Goal: Task Accomplishment & Management: Manage account settings

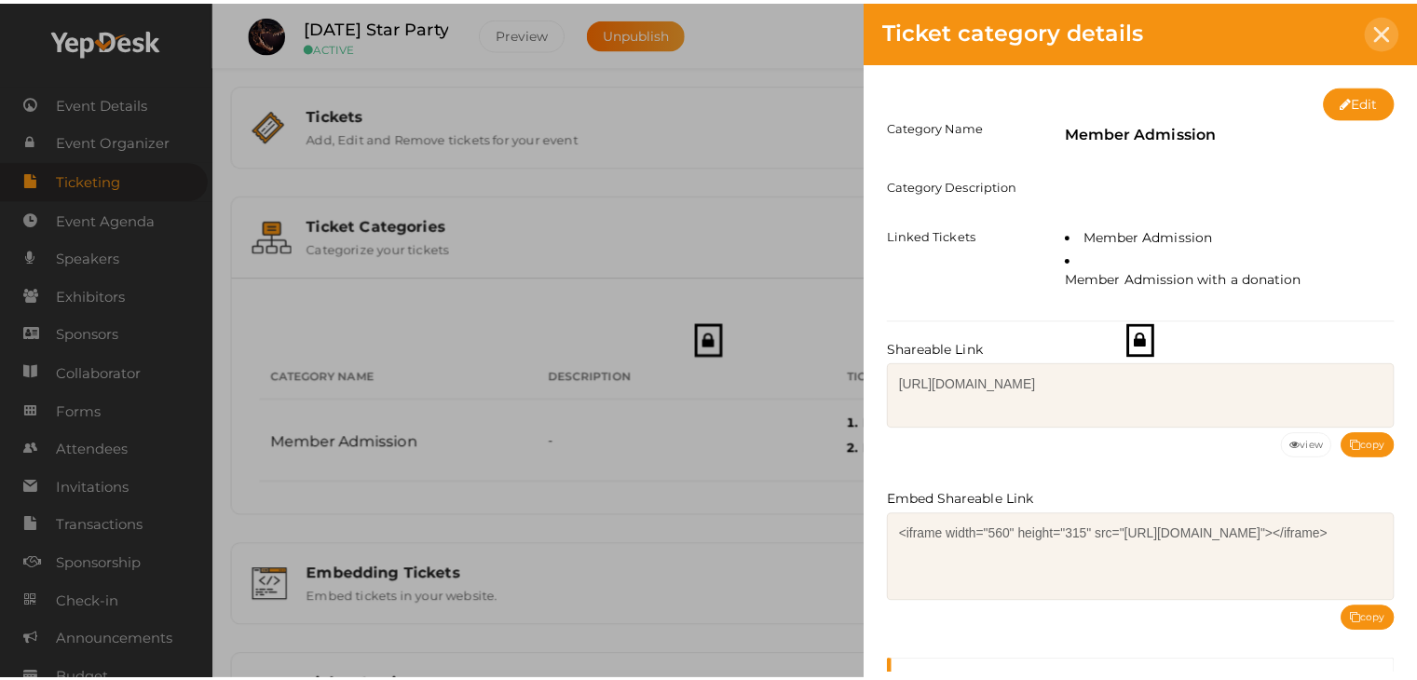
scroll to position [170, 0]
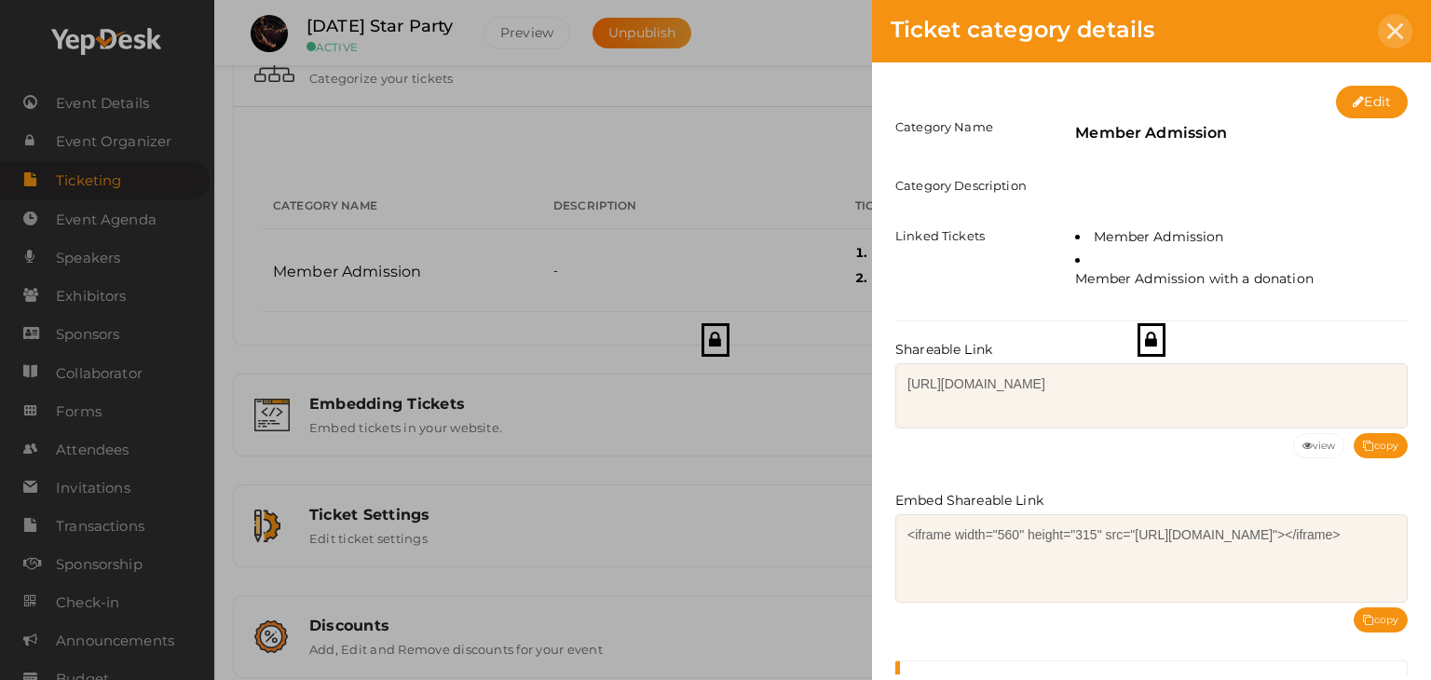
click at [1399, 27] on icon at bounding box center [1395, 31] width 16 height 16
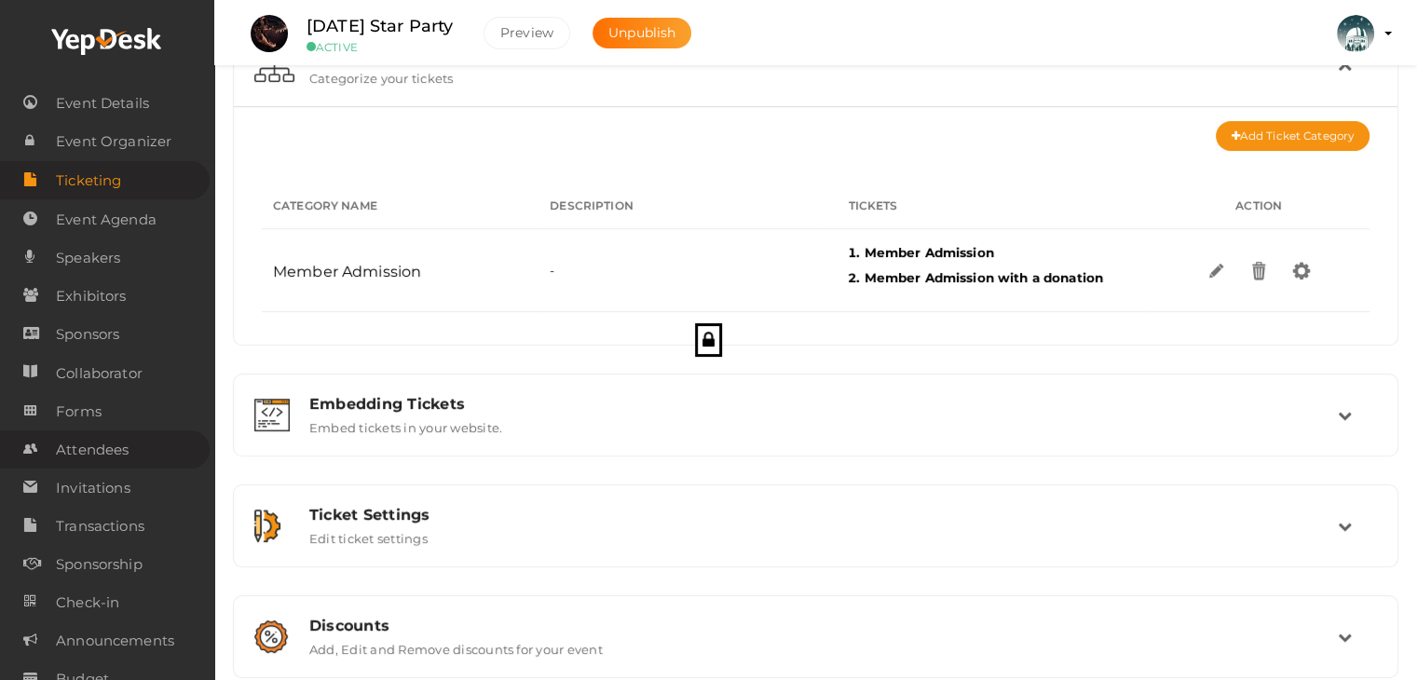
click at [116, 453] on span "Attendees" at bounding box center [92, 449] width 73 height 37
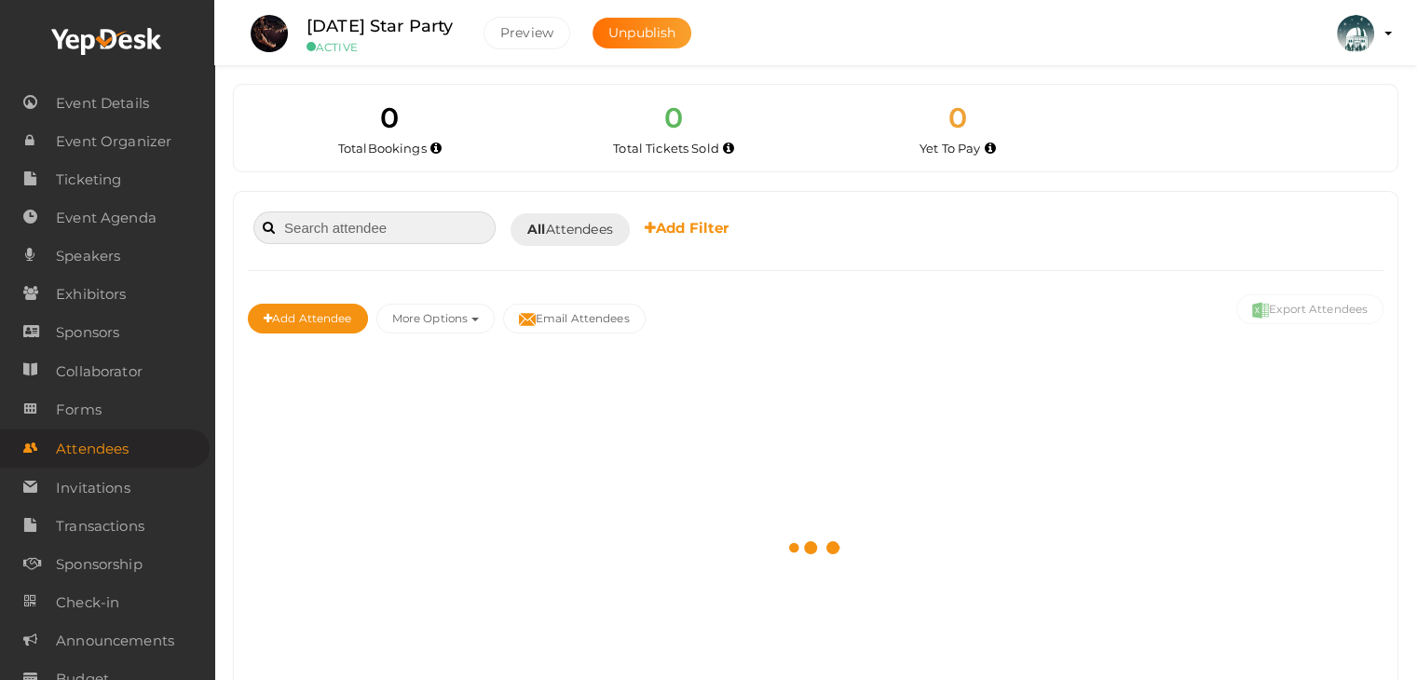
click at [332, 217] on input at bounding box center [374, 227] width 242 height 33
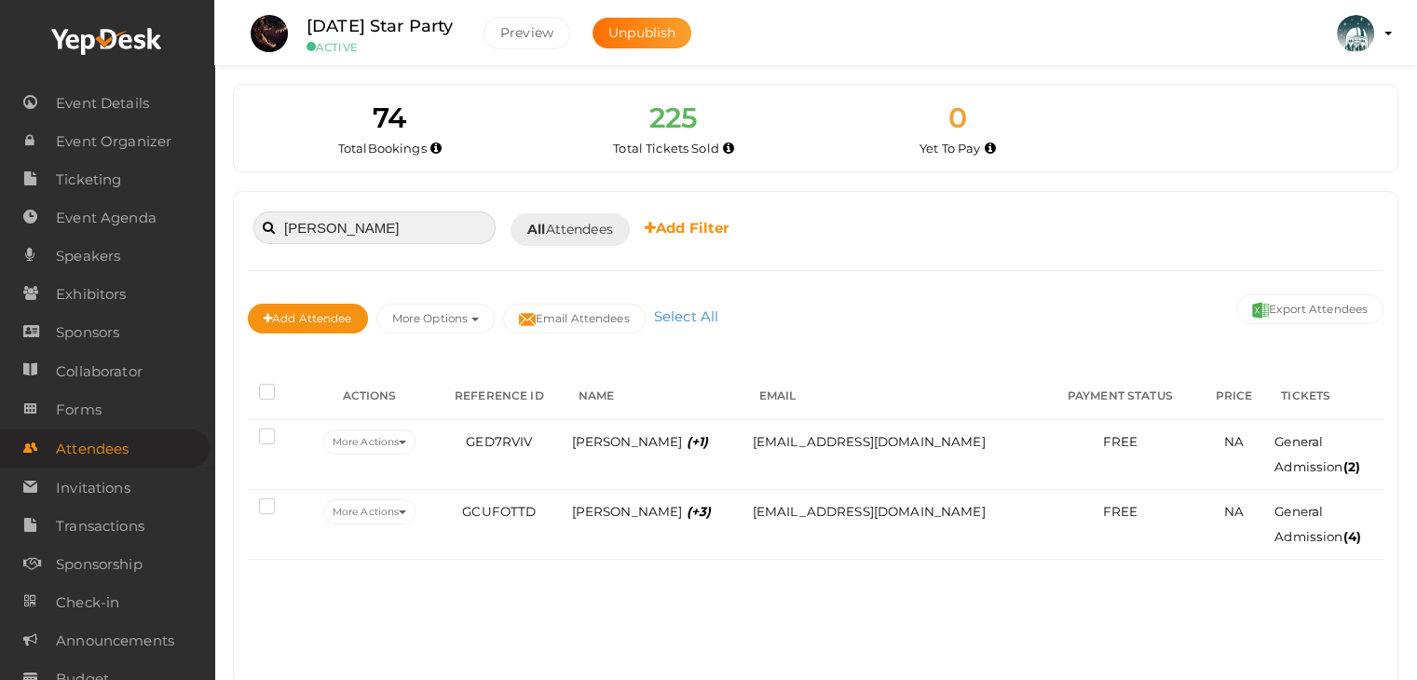
type input "[PERSON_NAME]"
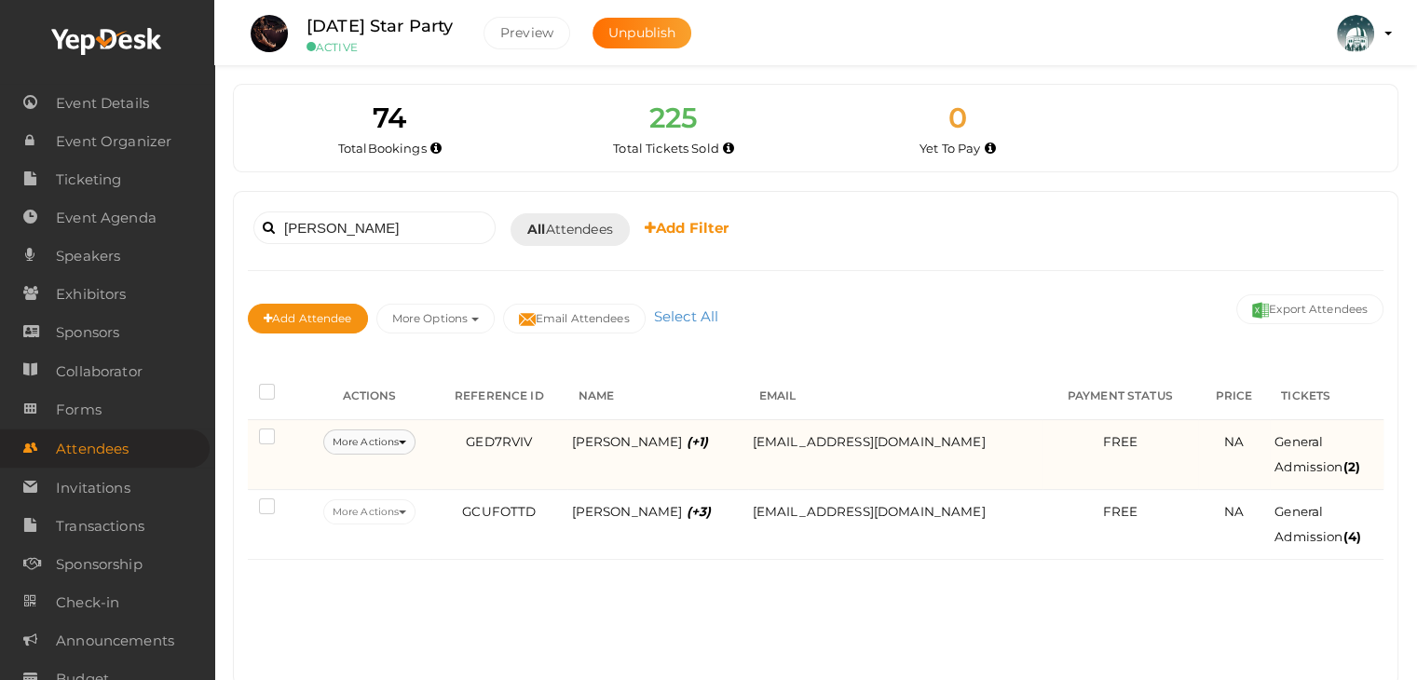
click at [399, 436] on button "More Actions" at bounding box center [369, 441] width 92 height 25
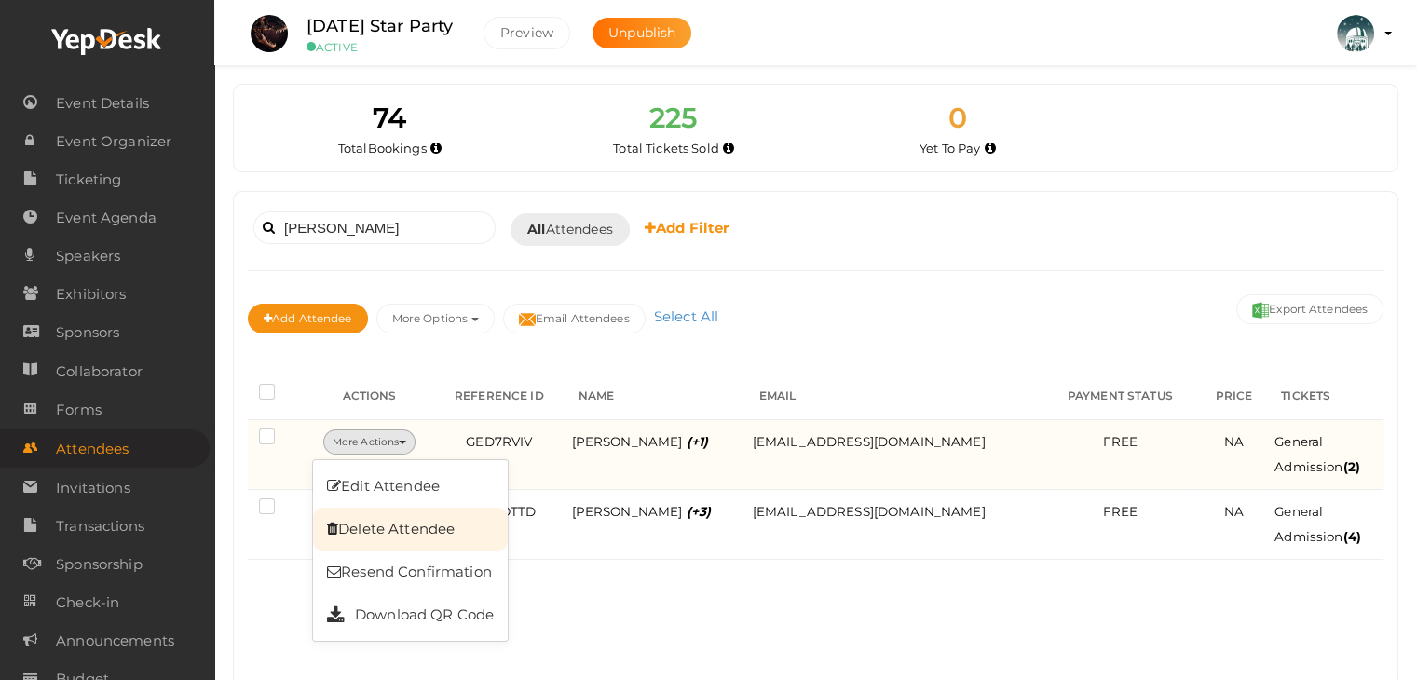
click at [411, 521] on link "Delete Attendee" at bounding box center [410, 529] width 195 height 43
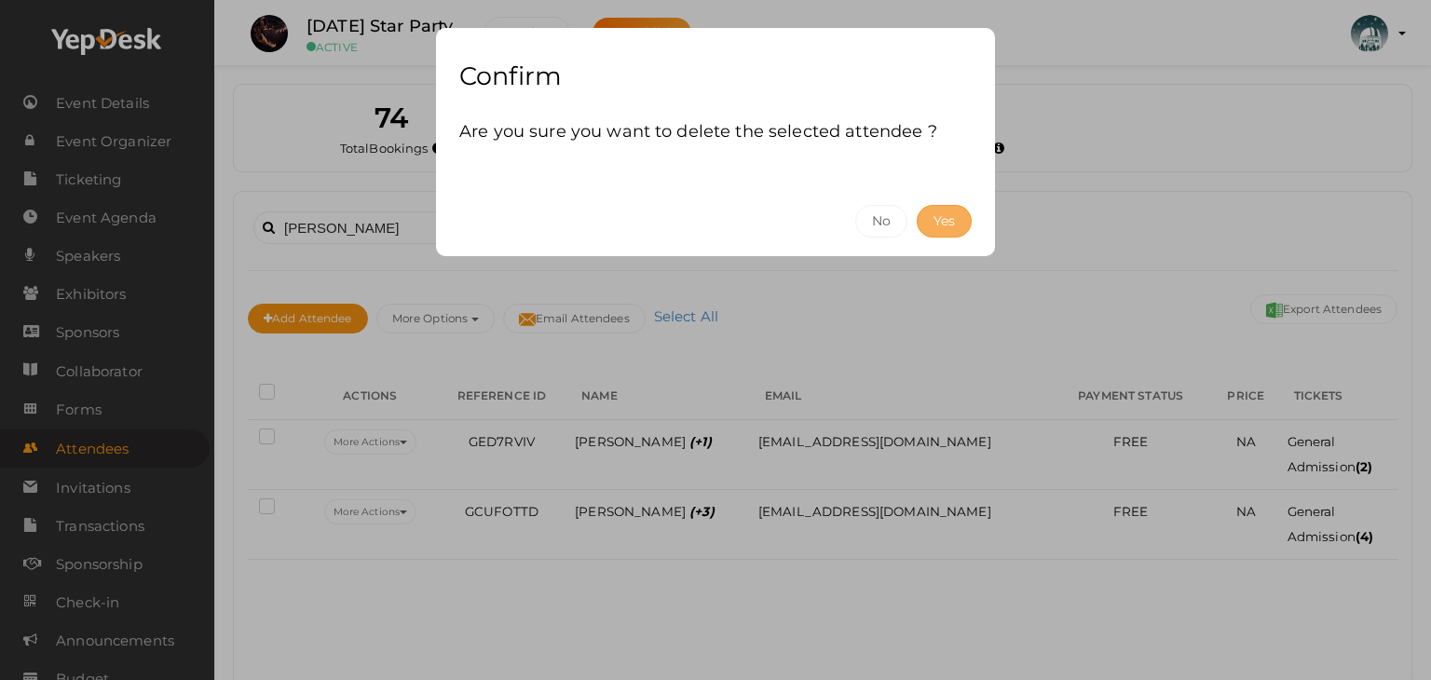
click at [942, 213] on button "Yes" at bounding box center [944, 221] width 55 height 33
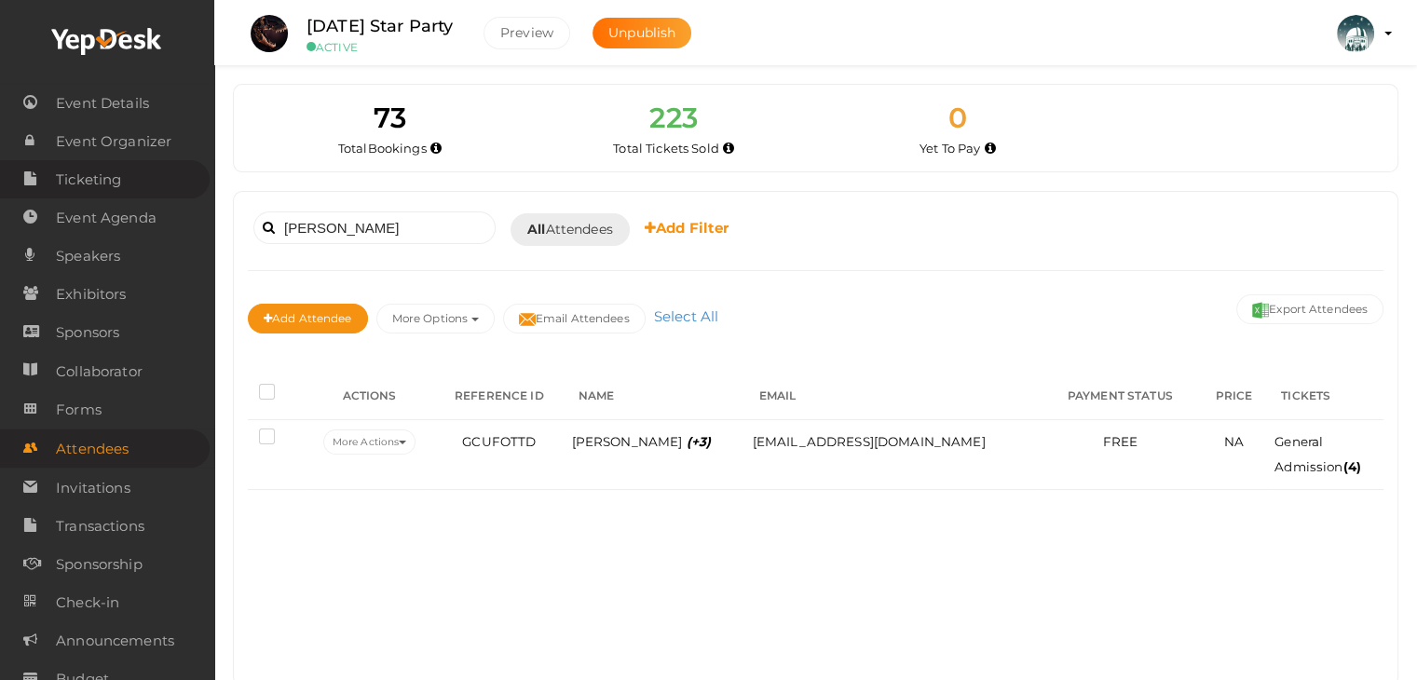
click at [113, 184] on span "Ticketing" at bounding box center [88, 179] width 65 height 37
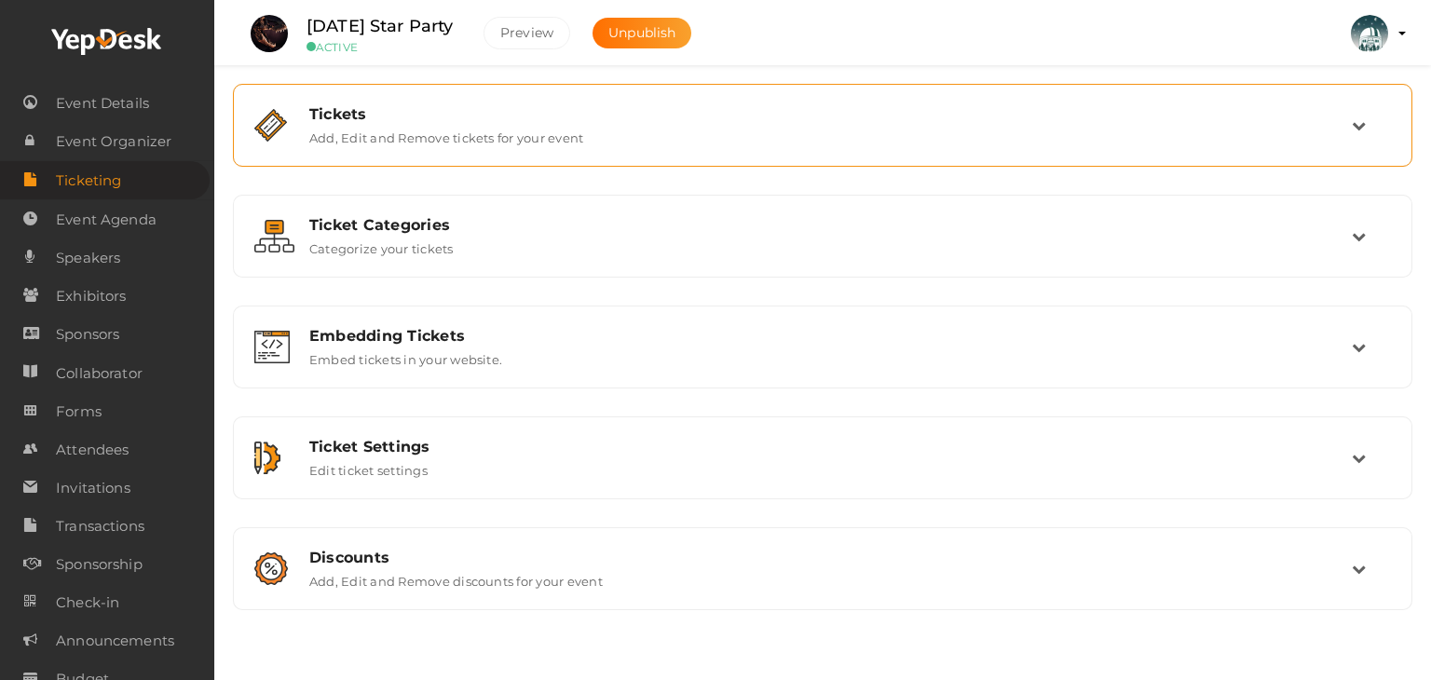
click at [446, 131] on label "Add, Edit and Remove tickets for your event" at bounding box center [446, 134] width 274 height 22
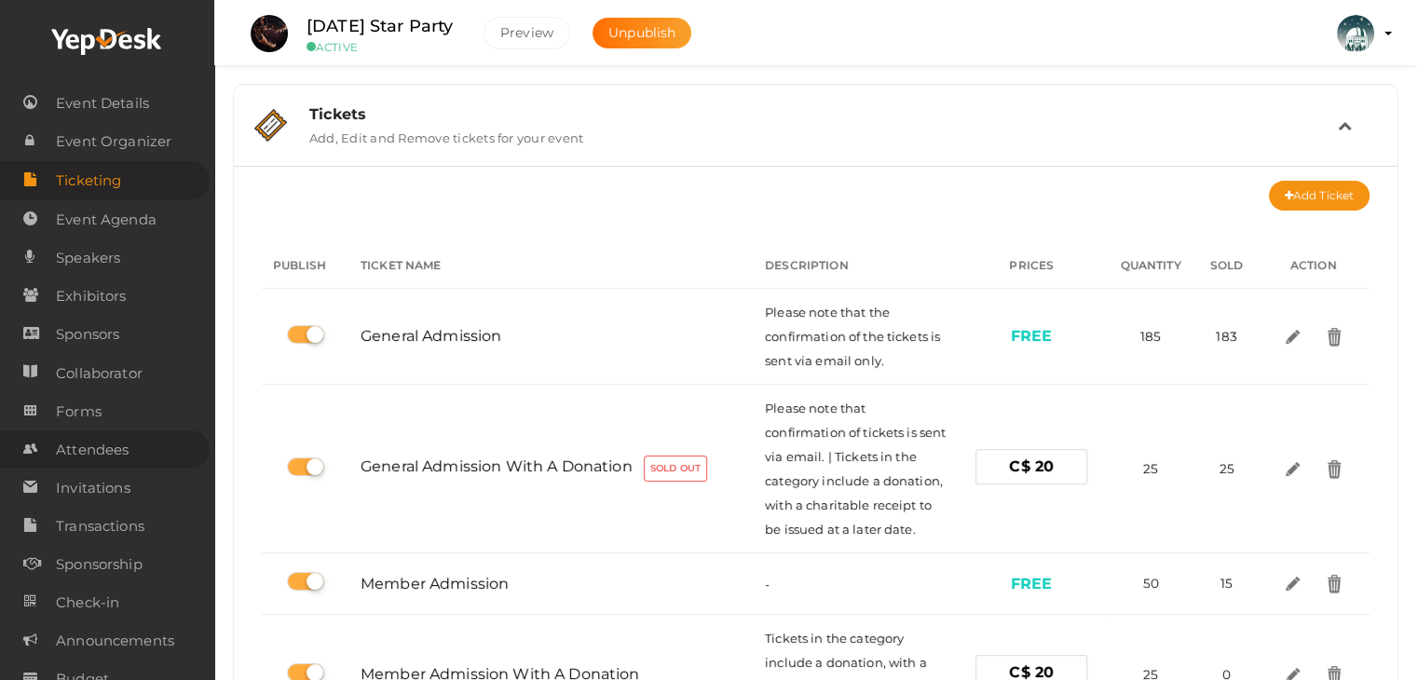
click at [102, 457] on span "Attendees" at bounding box center [92, 449] width 73 height 37
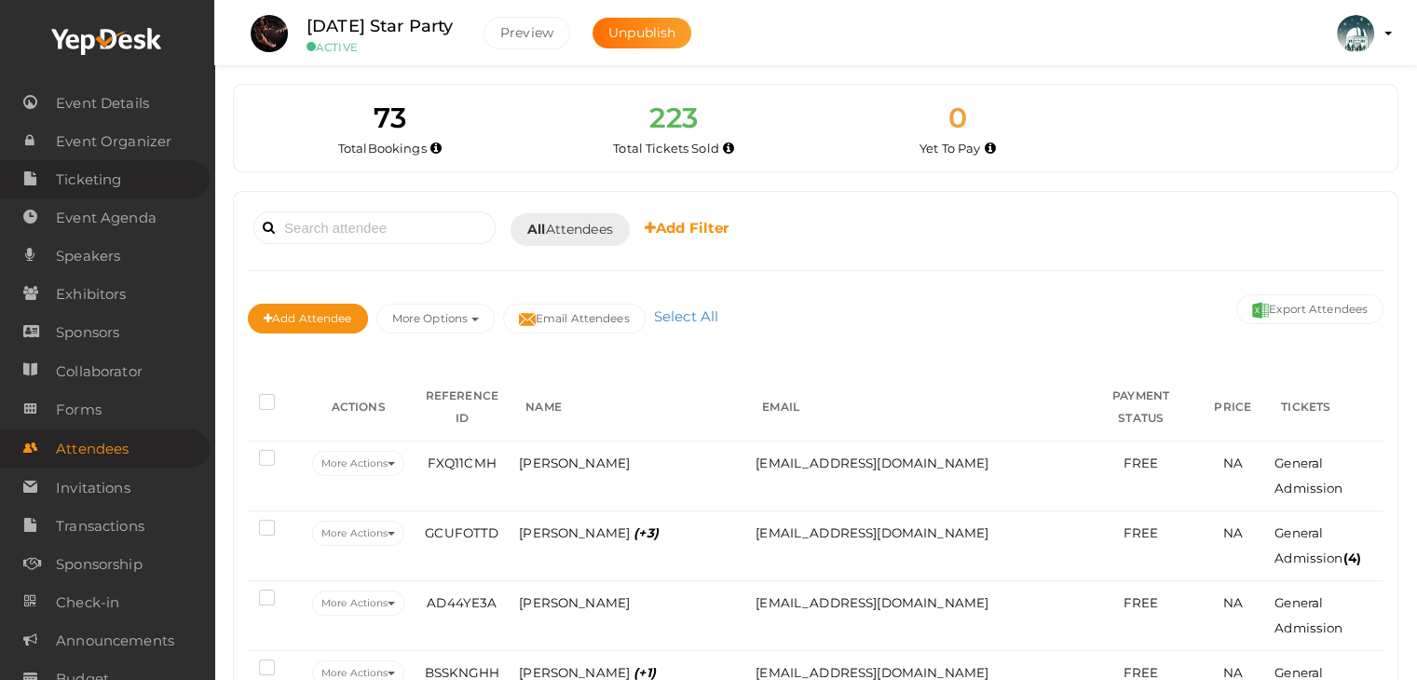
click at [112, 172] on span "Ticketing" at bounding box center [88, 179] width 65 height 37
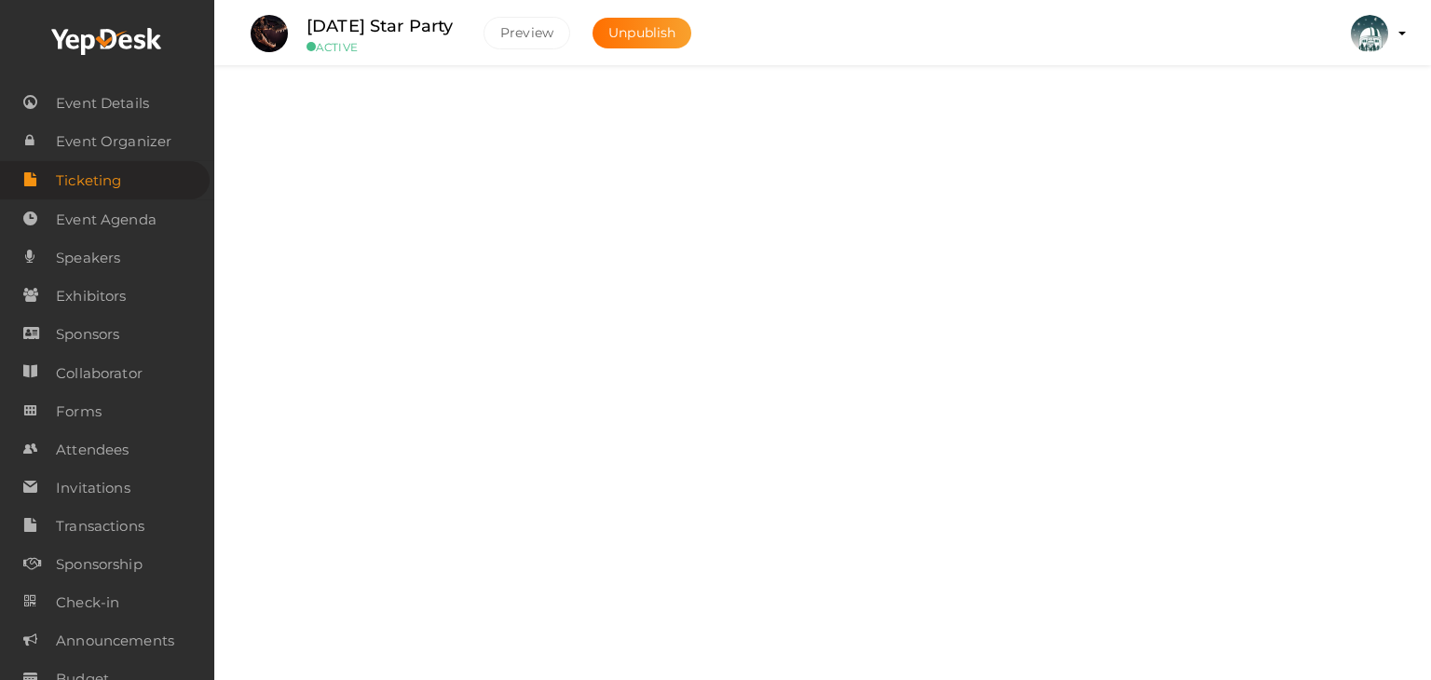
click at [399, 118] on div "Tickets" at bounding box center [830, 114] width 1042 height 18
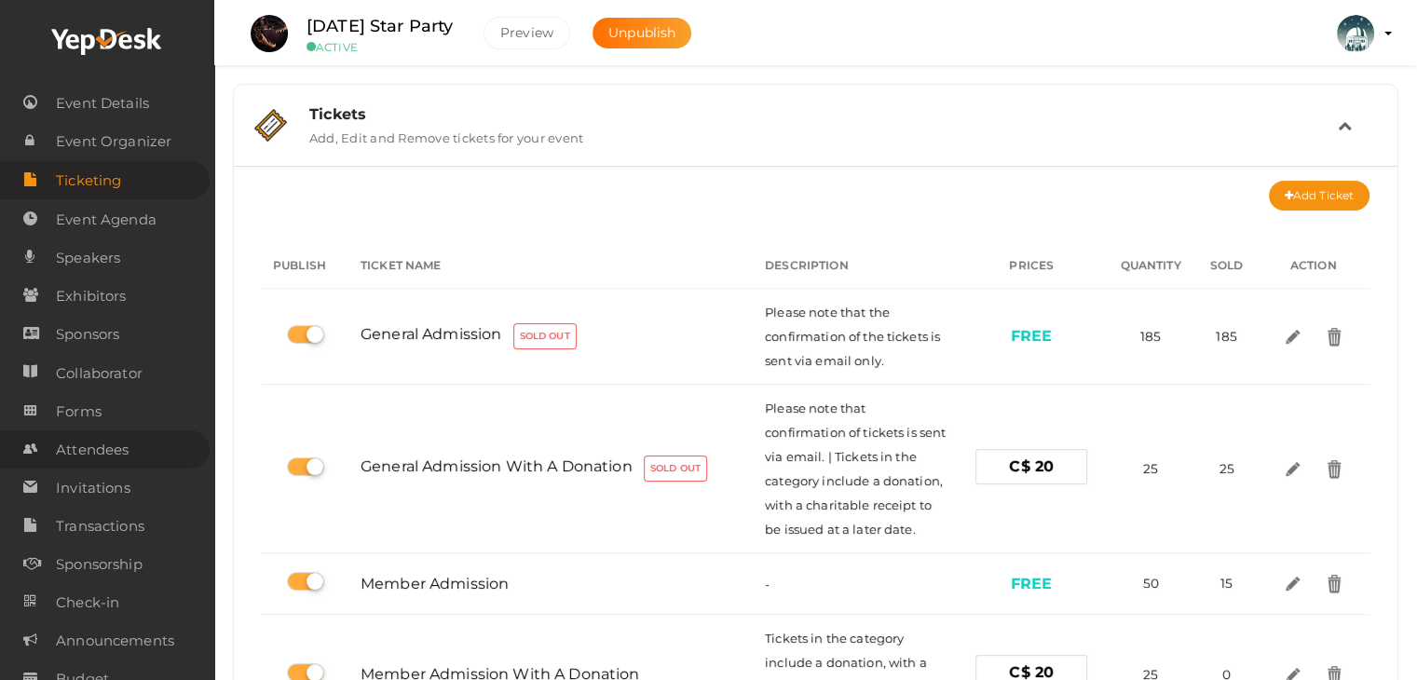
click at [104, 447] on span "Attendees" at bounding box center [92, 449] width 73 height 37
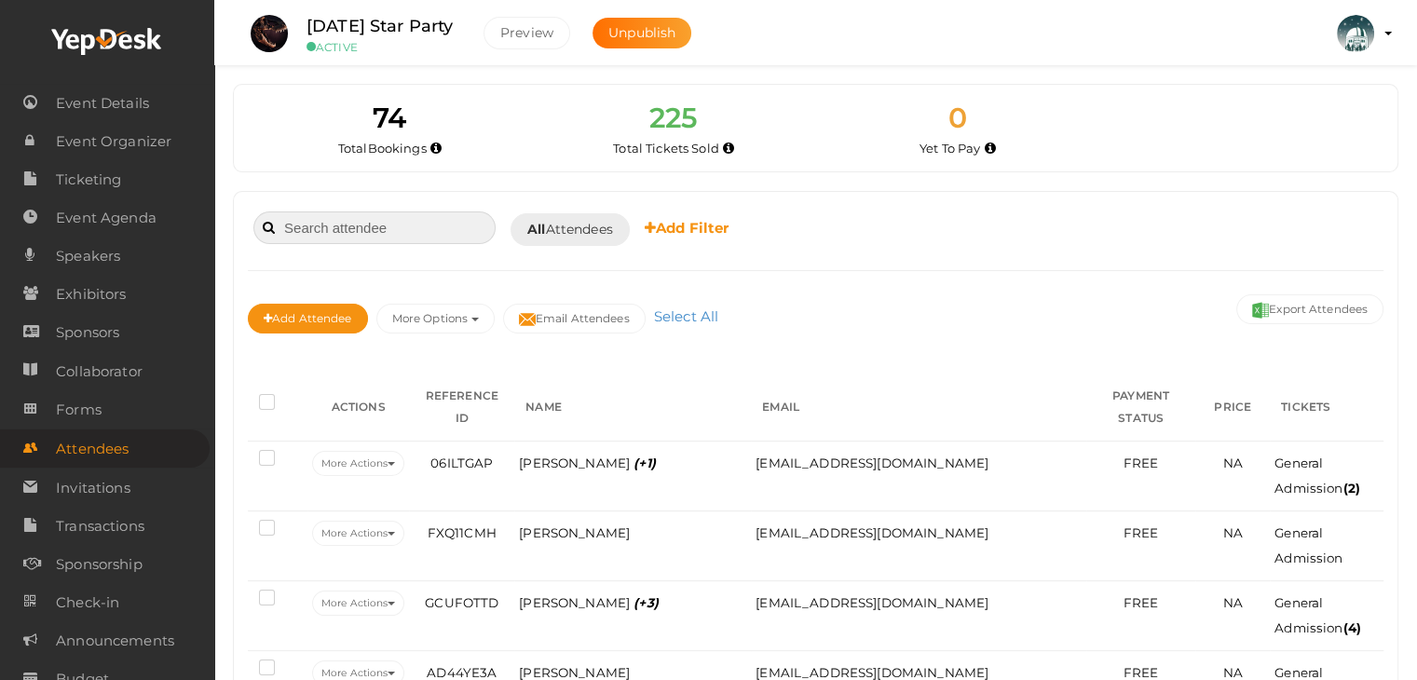
click at [306, 215] on input at bounding box center [374, 227] width 242 height 33
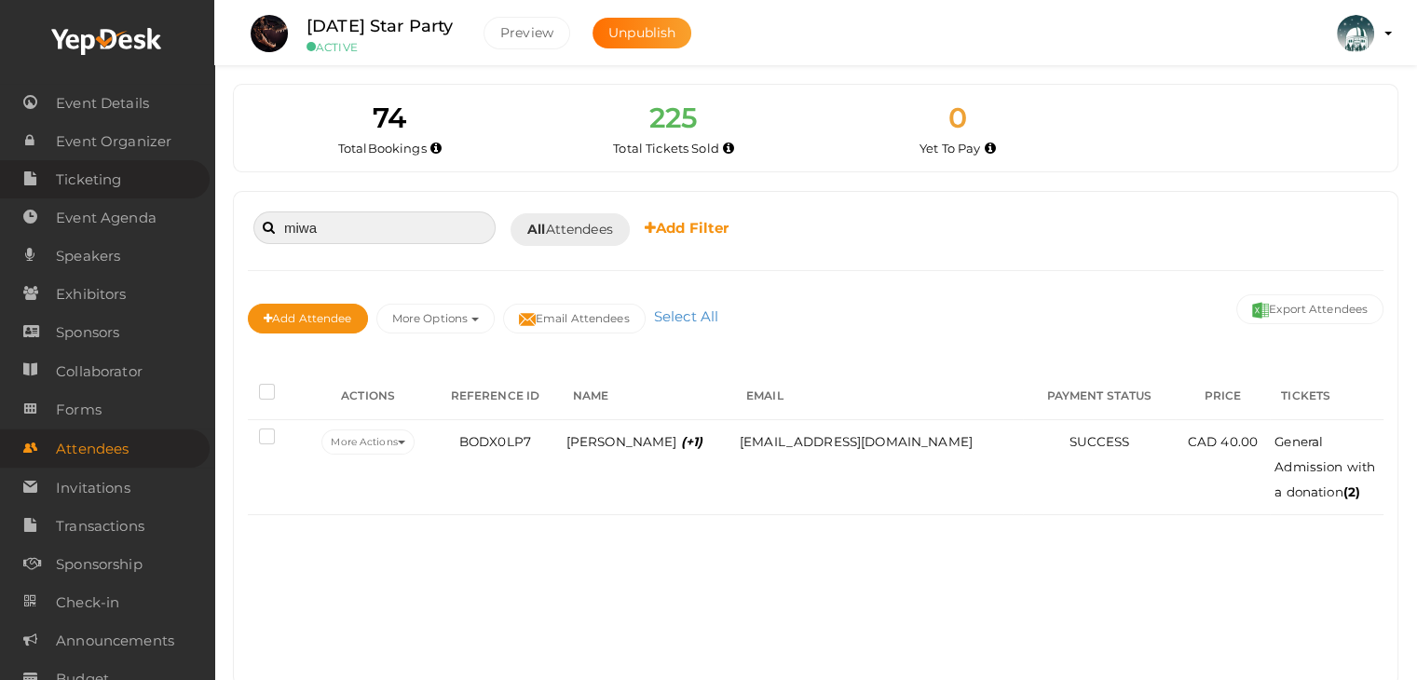
type input "miwa"
click at [97, 179] on span "Ticketing" at bounding box center [88, 179] width 65 height 37
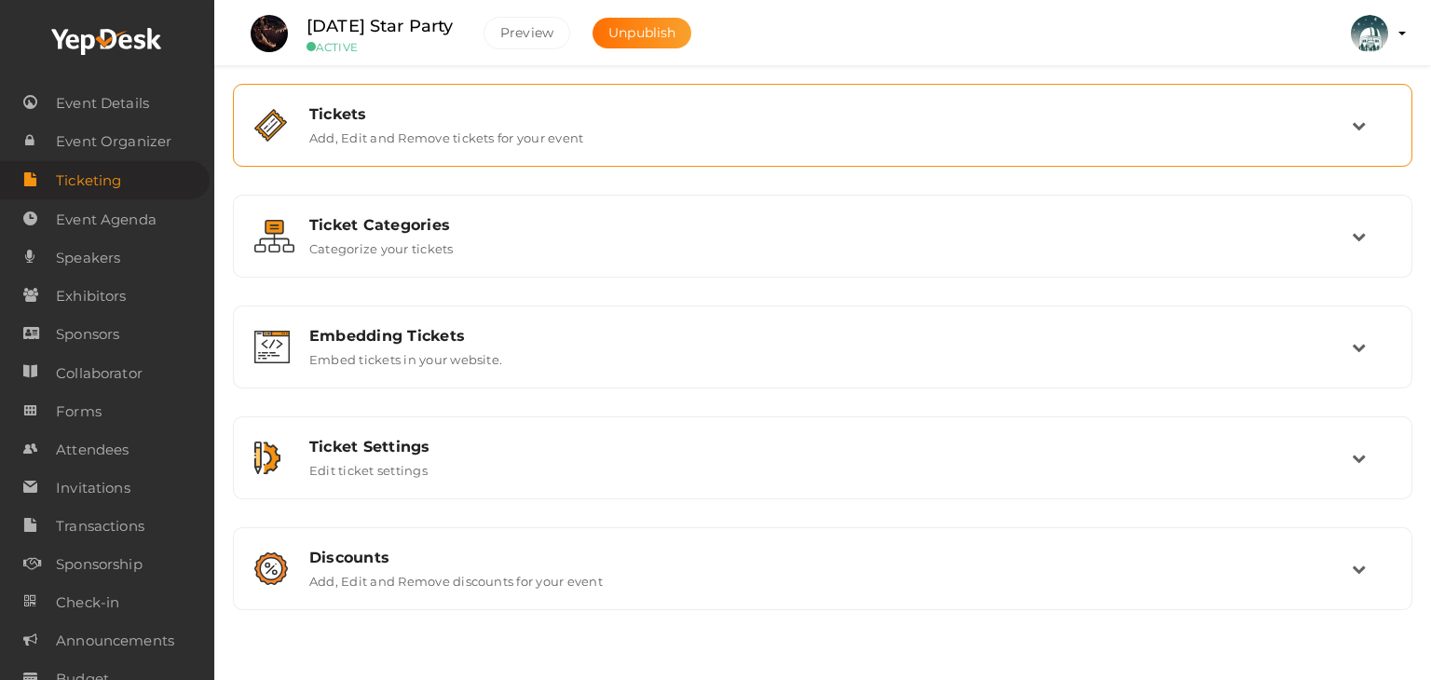
click at [516, 128] on label "Add, Edit and Remove tickets for your event" at bounding box center [446, 134] width 274 height 22
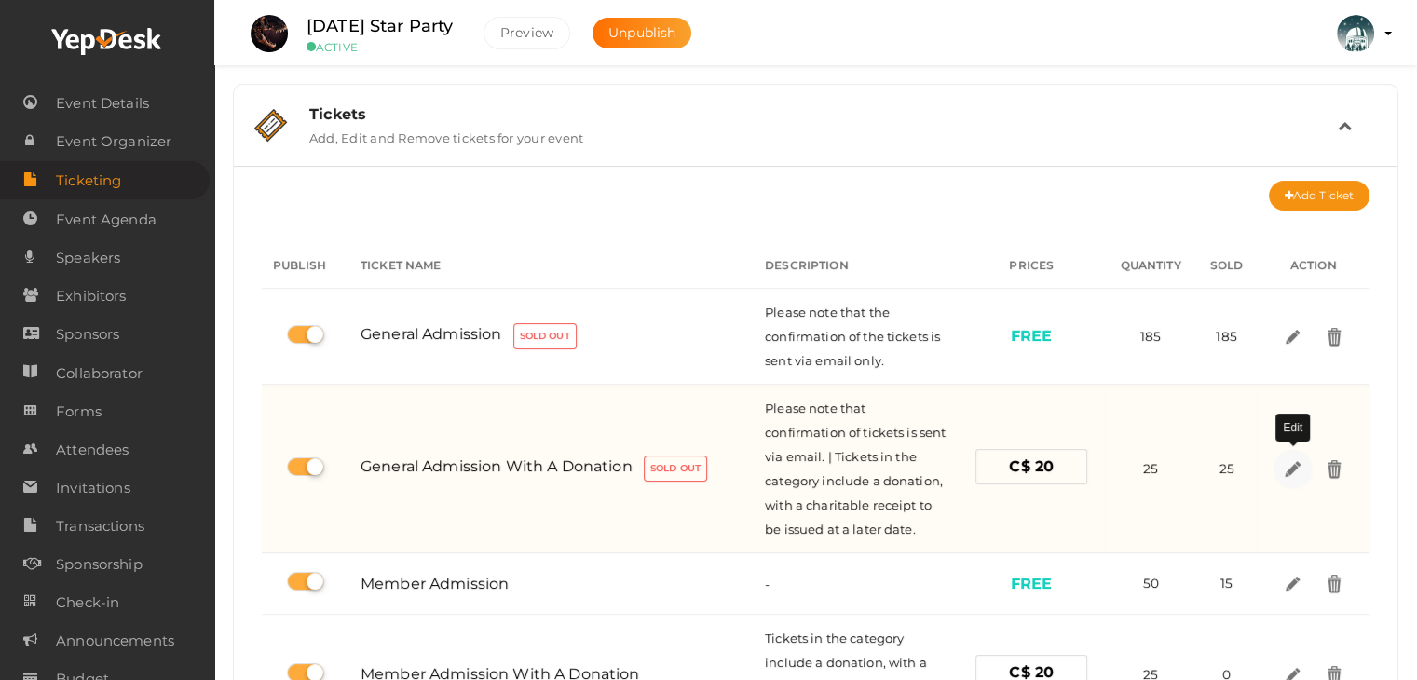
click at [1291, 462] on img at bounding box center [1291, 467] width 21 height 21
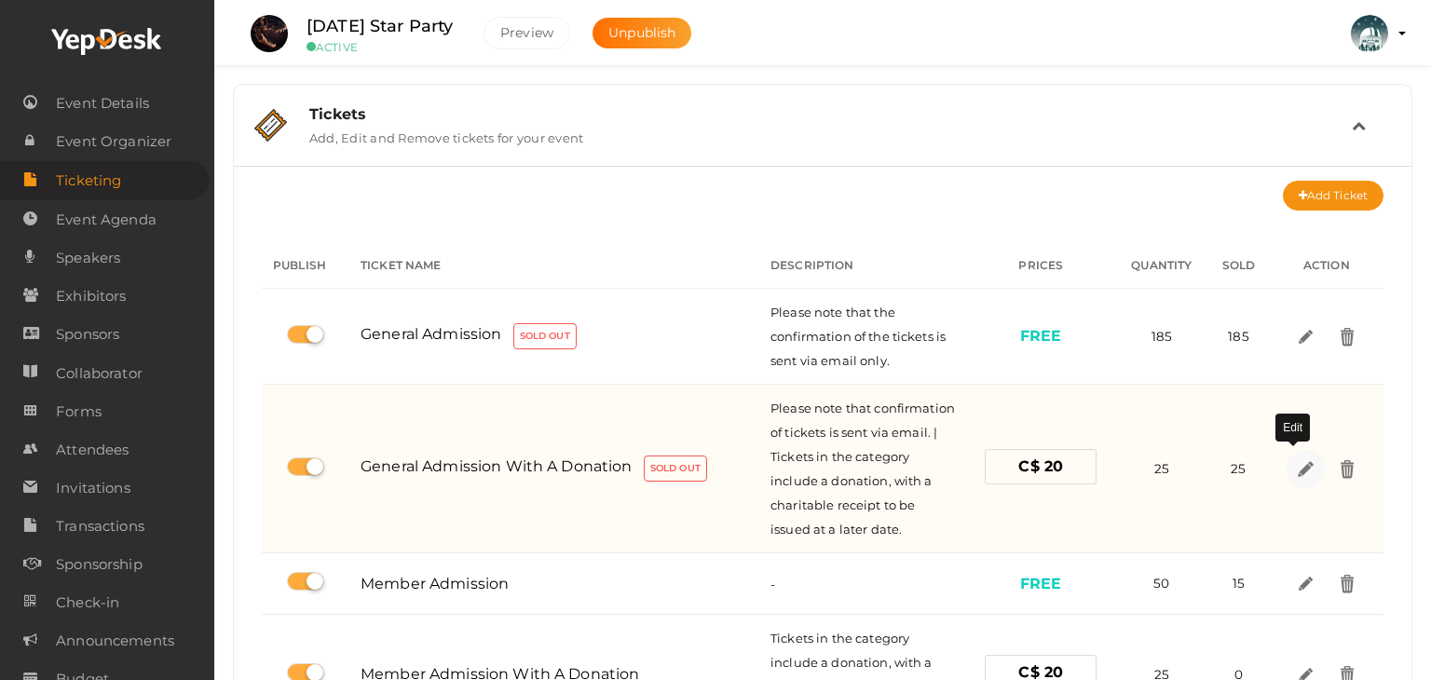
select select "CAD"
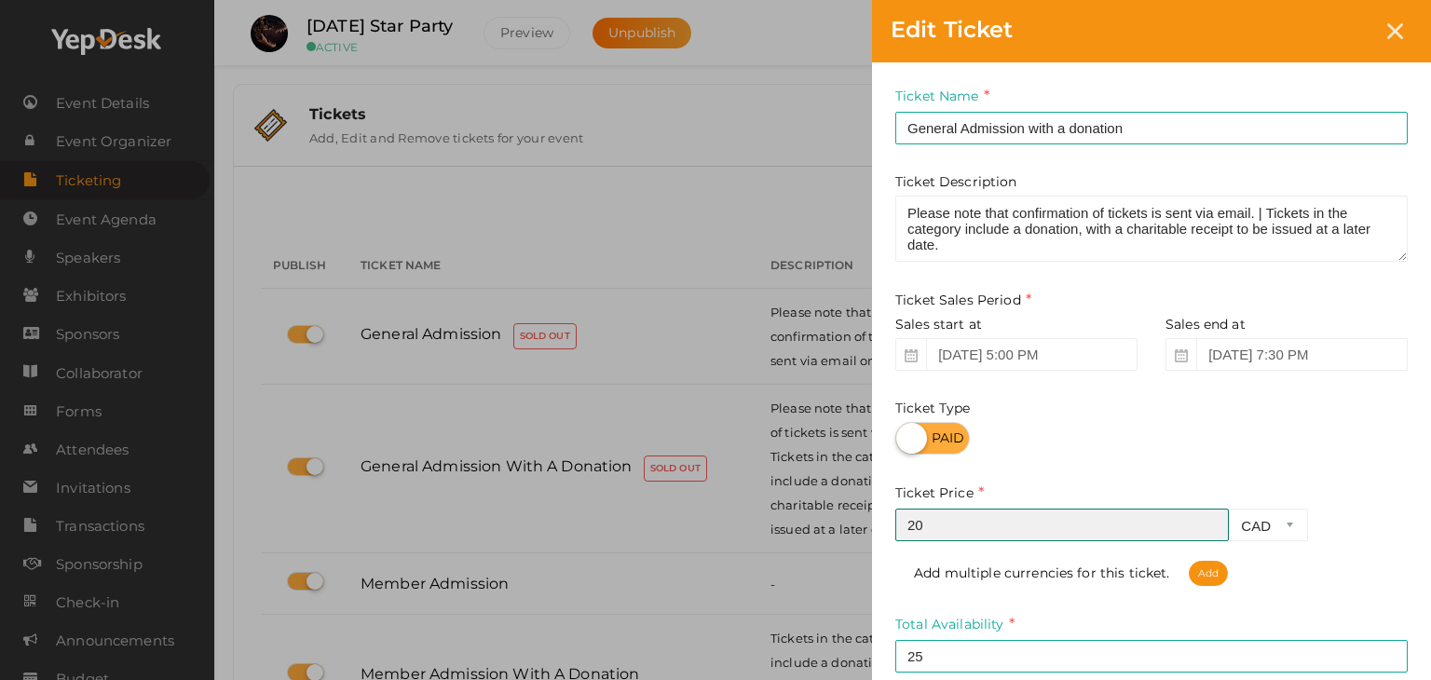
click at [939, 525] on input "20" at bounding box center [1061, 525] width 333 height 33
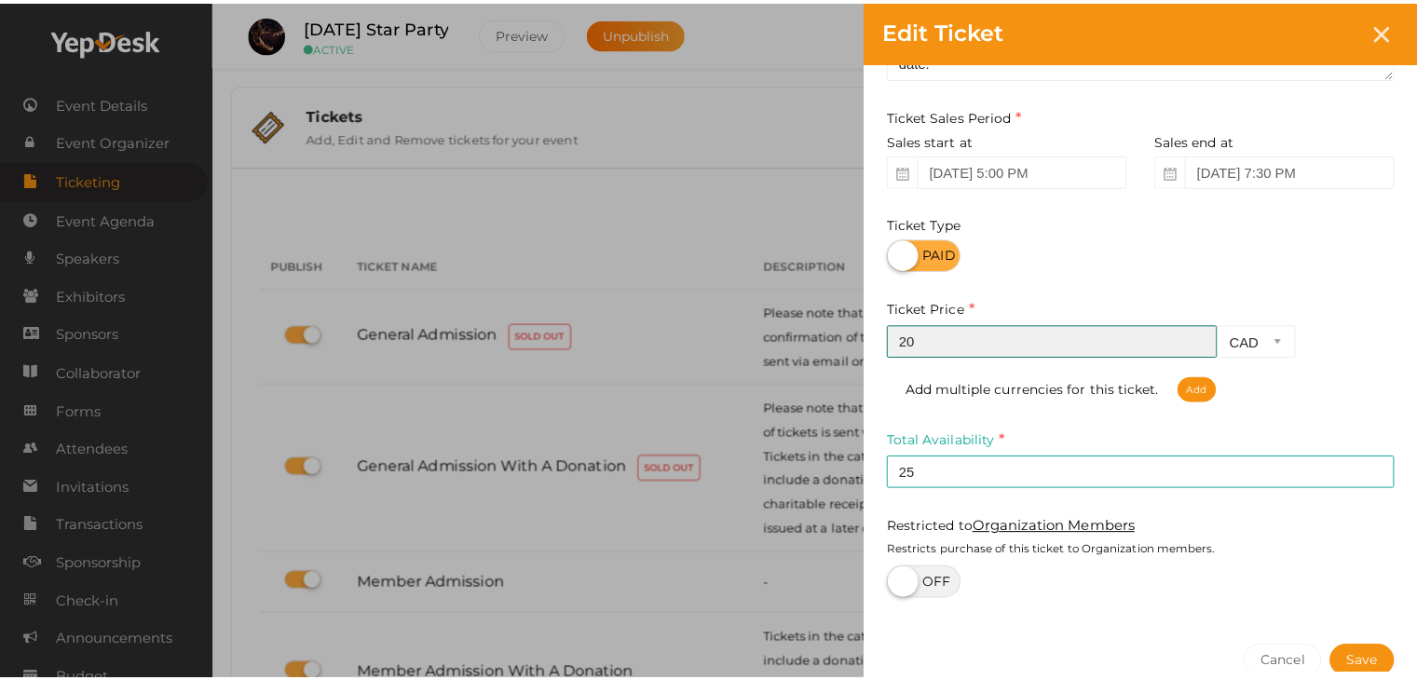
scroll to position [186, 0]
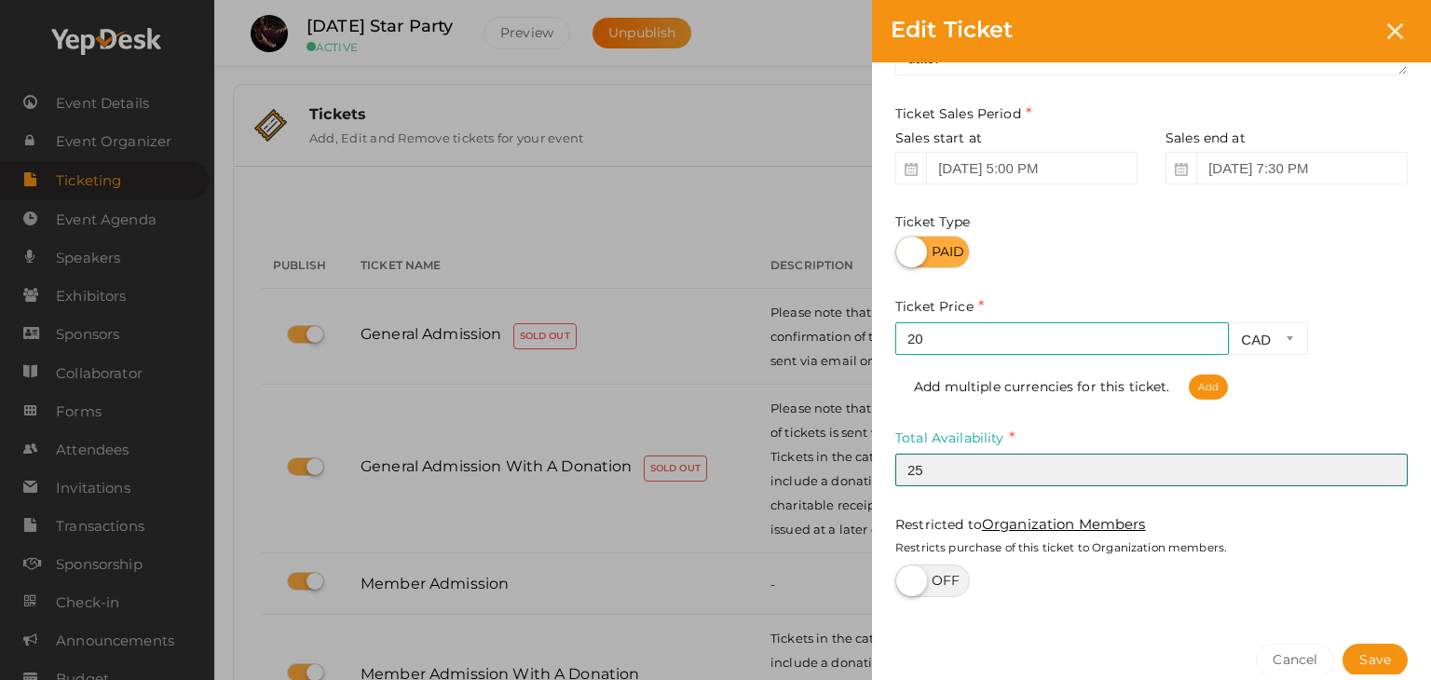
click at [958, 471] on input "25" at bounding box center [1151, 470] width 512 height 33
type input "27"
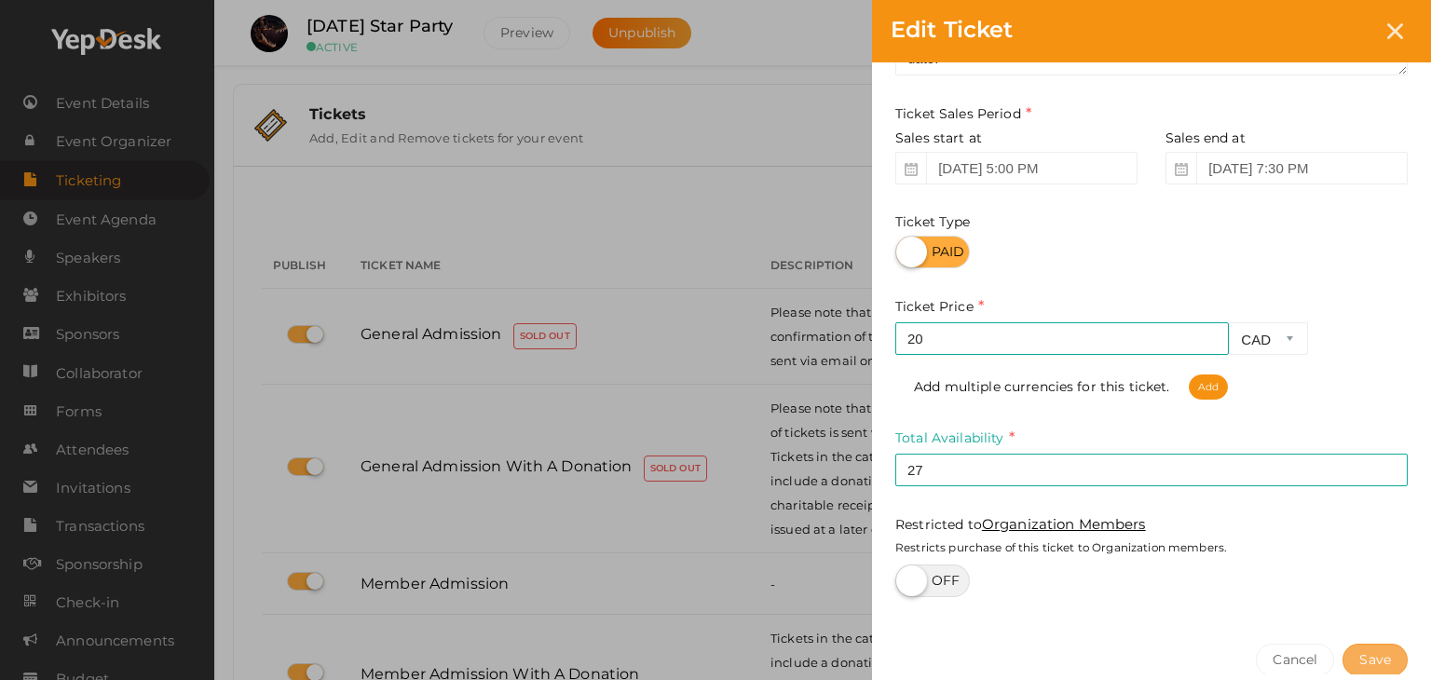
click at [1379, 652] on button "Save" at bounding box center [1374, 660] width 65 height 33
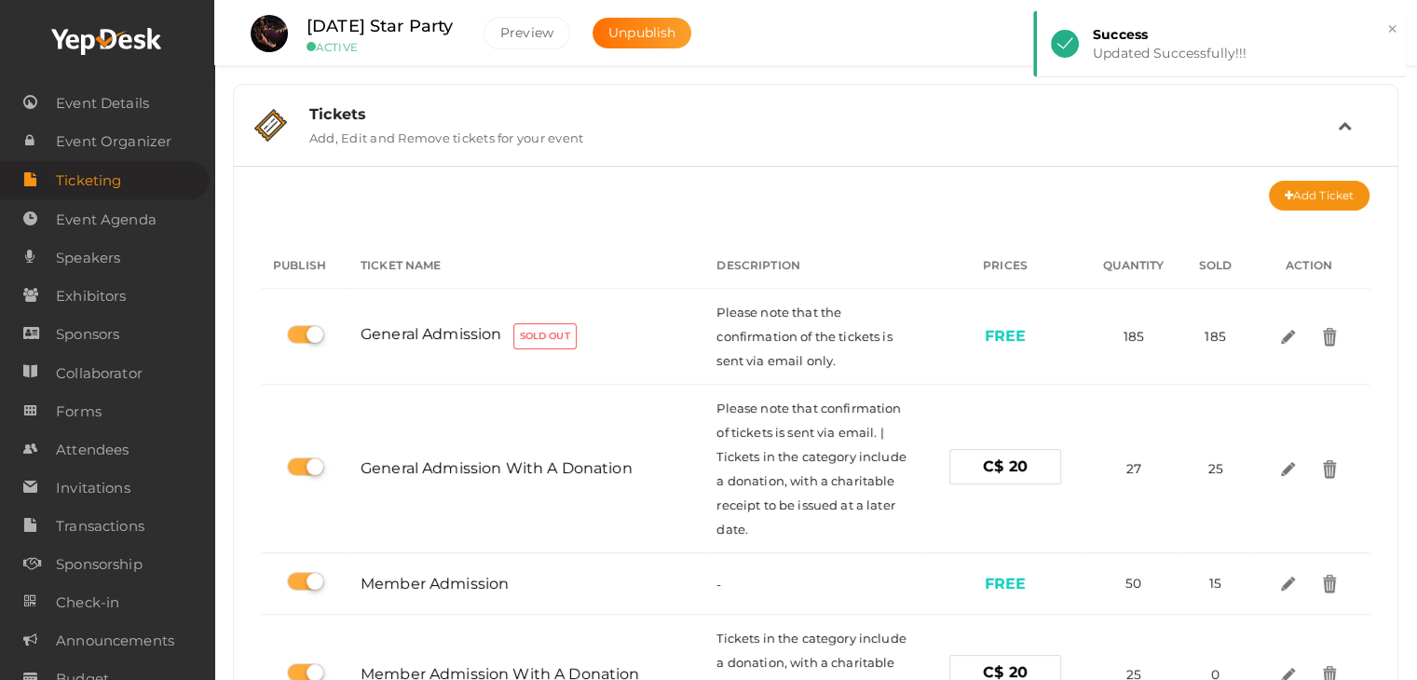
click at [88, 179] on span "Ticketing" at bounding box center [88, 180] width 65 height 37
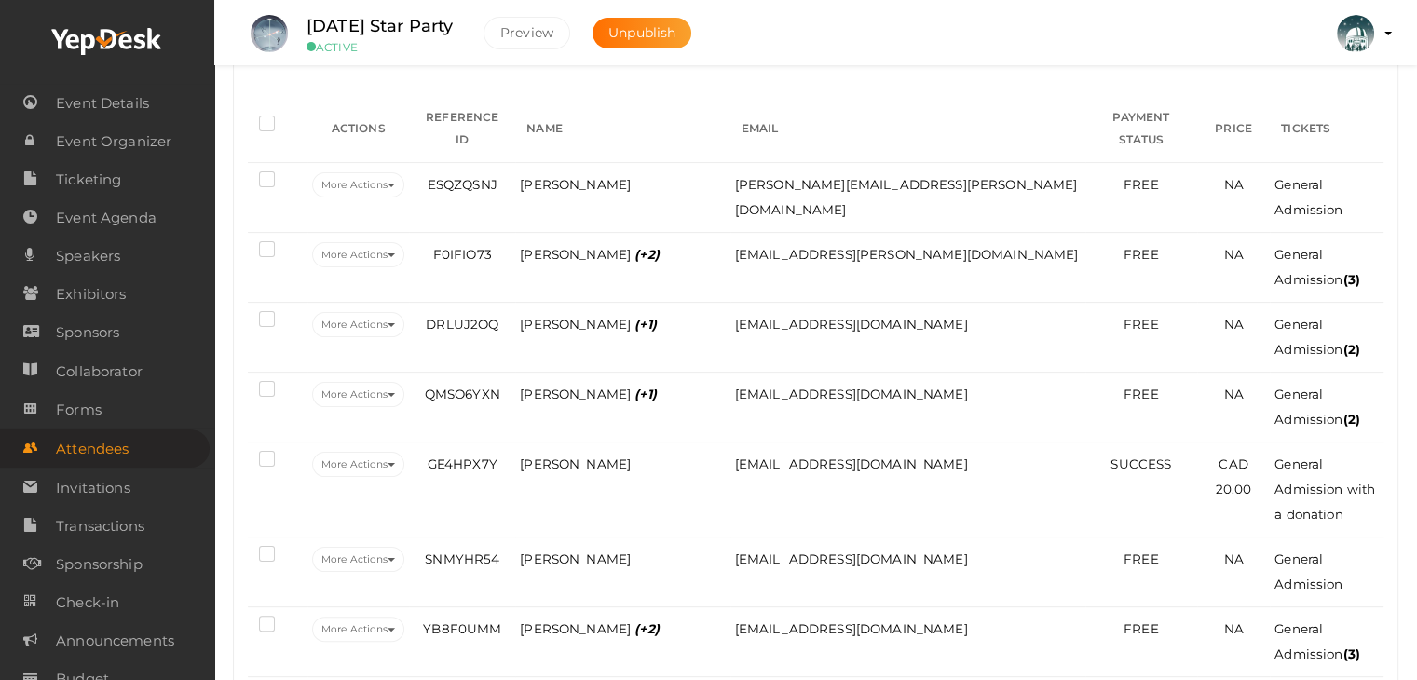
scroll to position [279, 0]
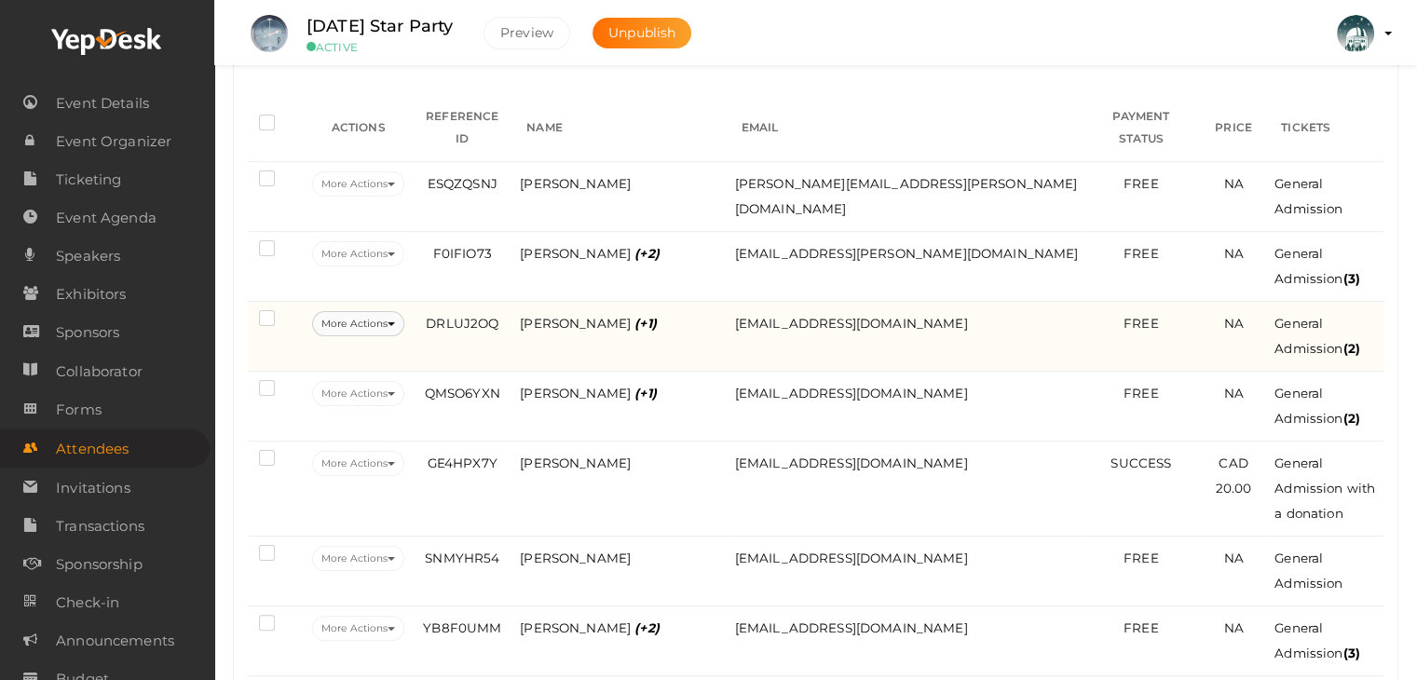
click at [394, 311] on button "More Actions" at bounding box center [358, 323] width 92 height 25
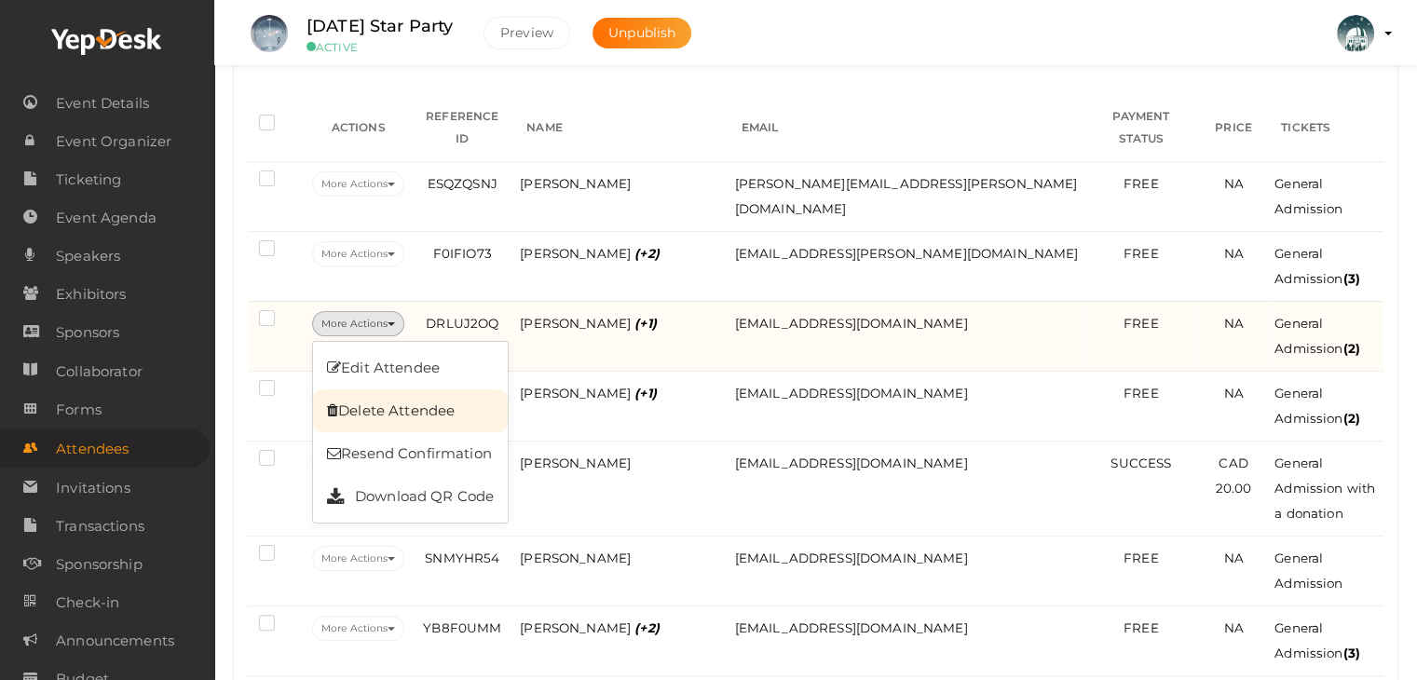
click at [419, 392] on link "Delete Attendee" at bounding box center [410, 410] width 195 height 43
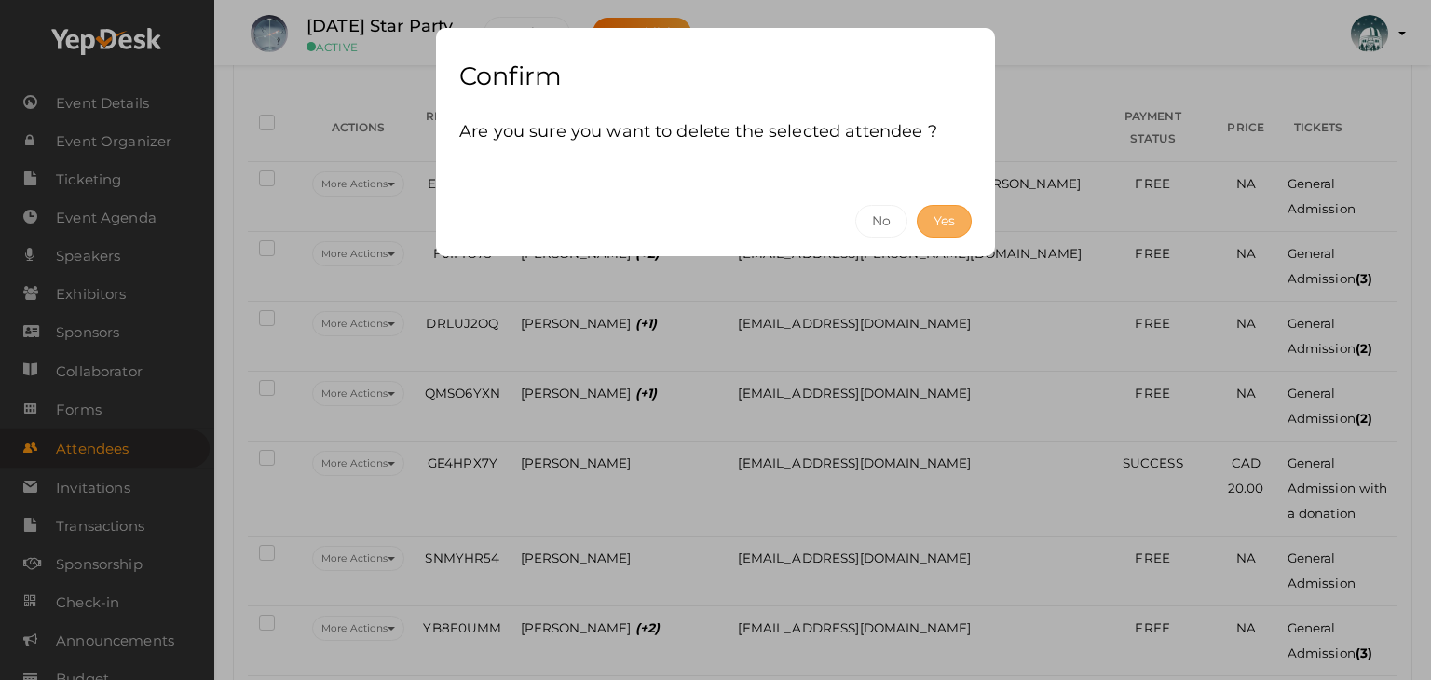
click at [940, 220] on button "Yes" at bounding box center [944, 221] width 55 height 33
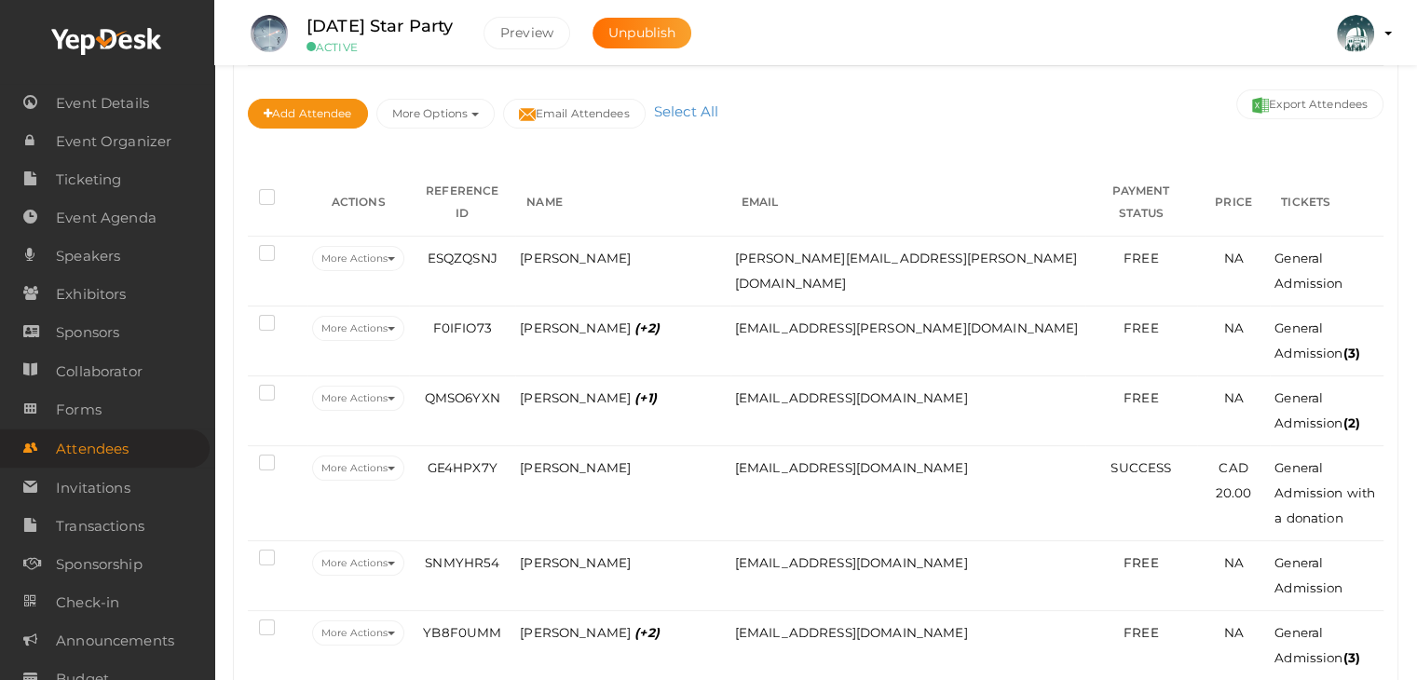
scroll to position [186, 0]
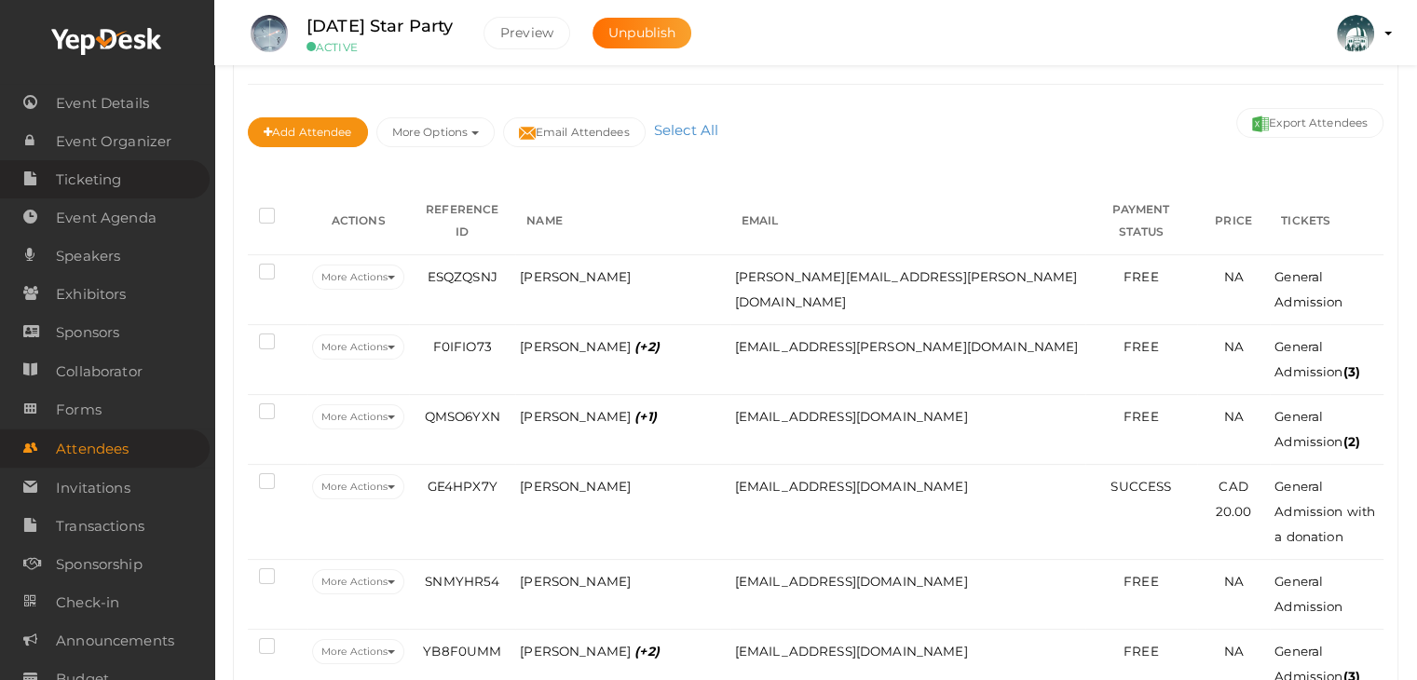
click at [97, 174] on span "Ticketing" at bounding box center [88, 179] width 65 height 37
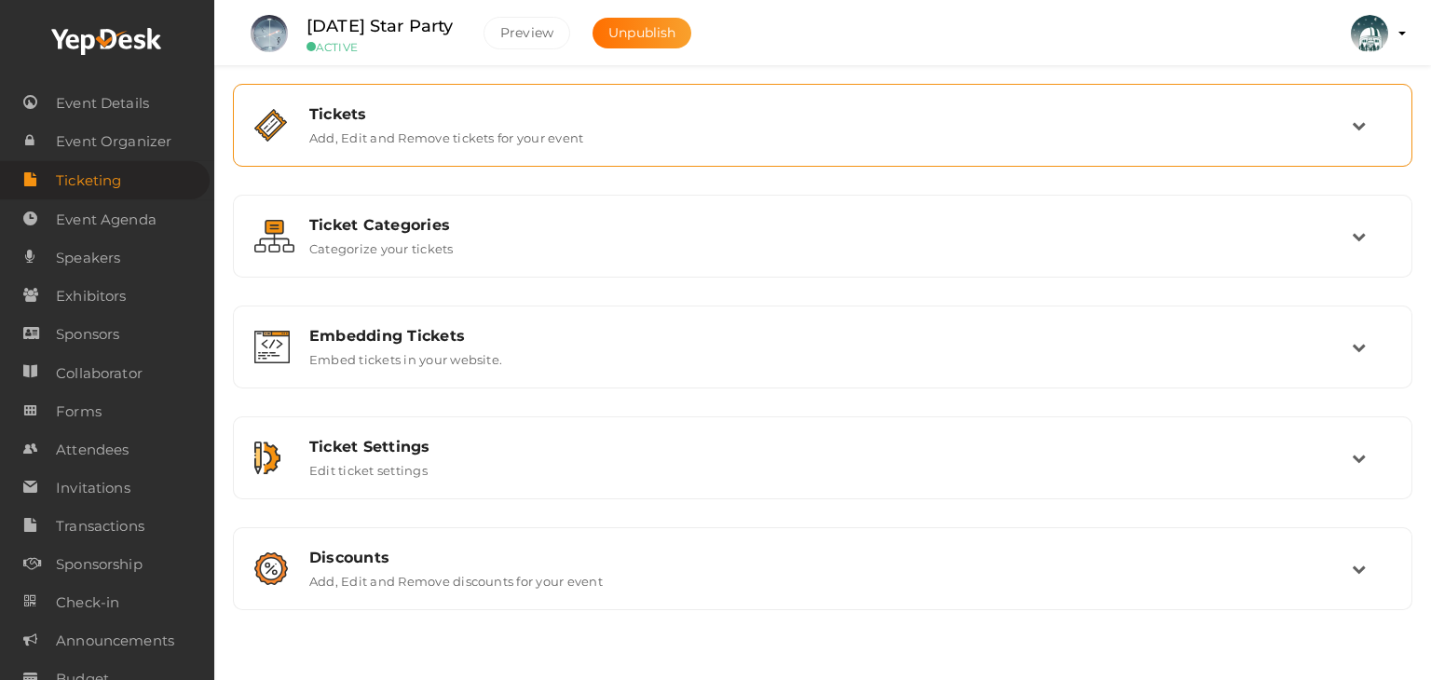
click at [420, 136] on label "Add, Edit and Remove tickets for your event" at bounding box center [446, 134] width 274 height 22
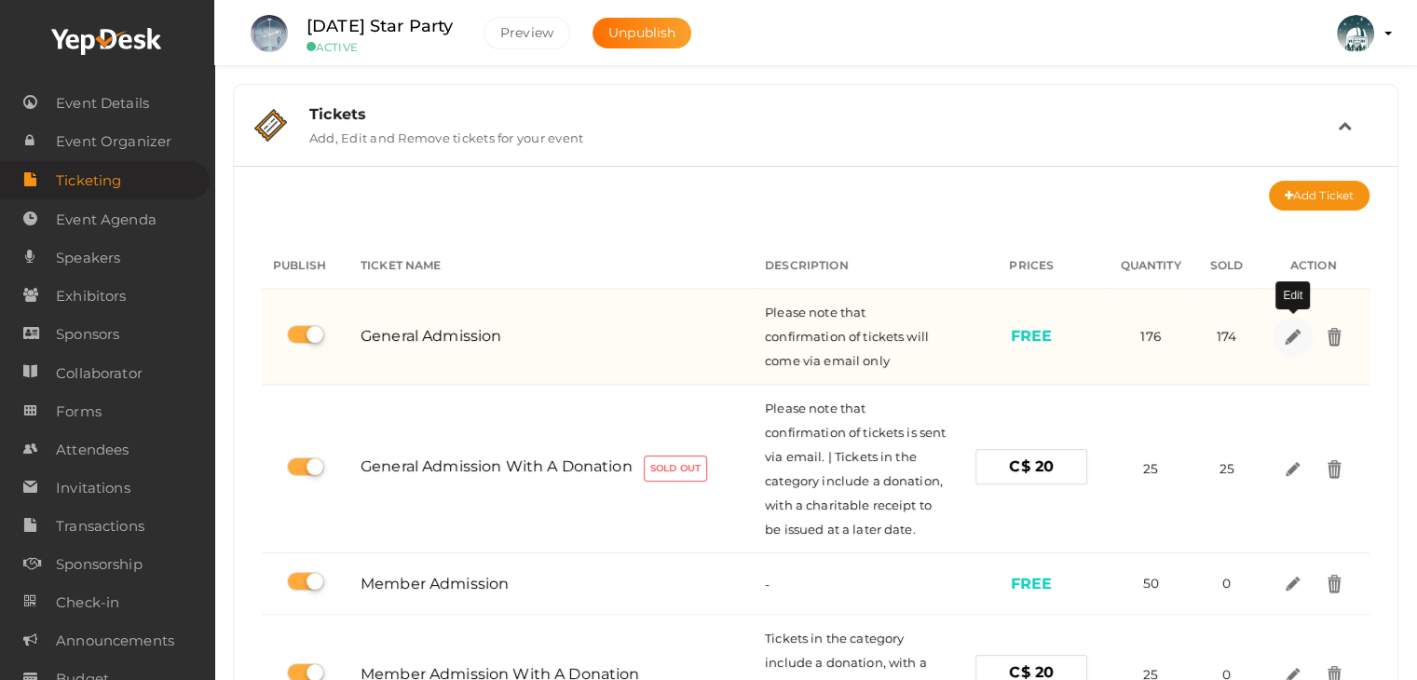
click at [1300, 336] on img at bounding box center [1291, 335] width 21 height 21
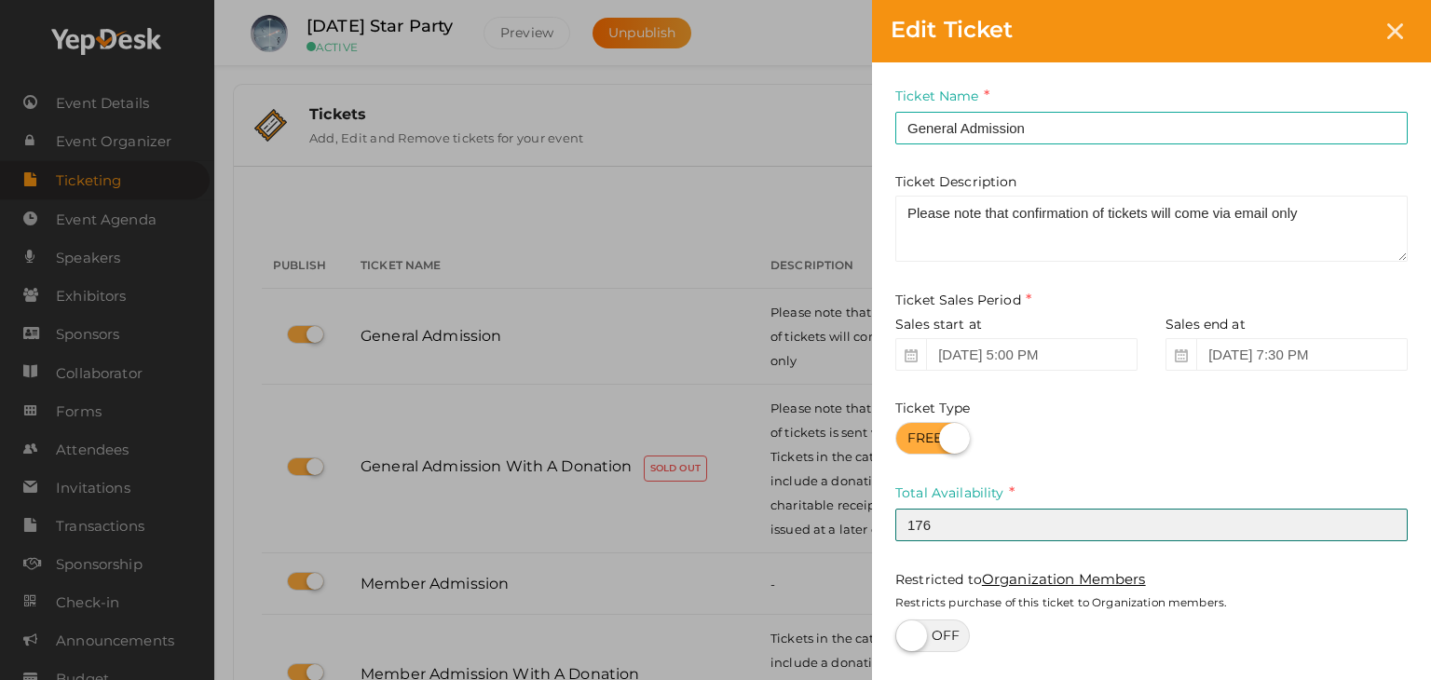
click at [964, 530] on input "176" at bounding box center [1151, 525] width 512 height 33
type input "179"
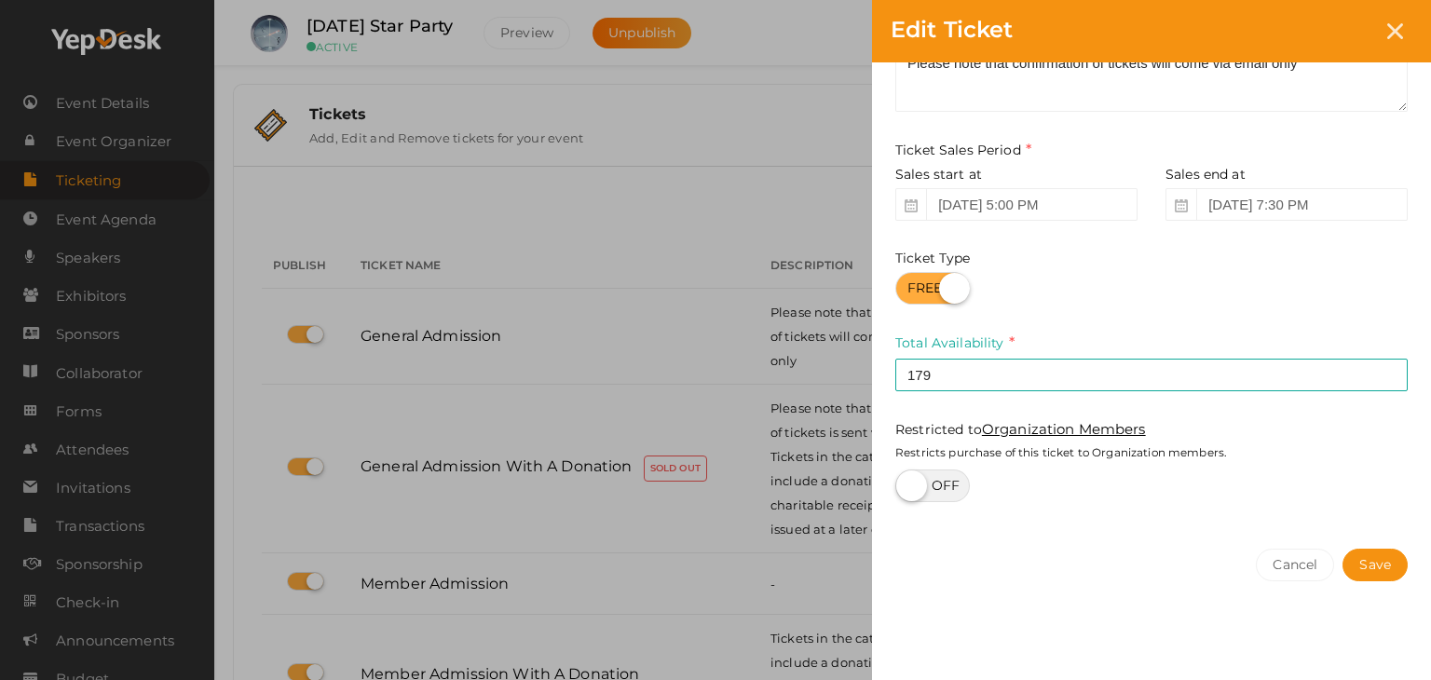
scroll to position [151, 0]
click at [1395, 556] on button "Save" at bounding box center [1374, 565] width 65 height 33
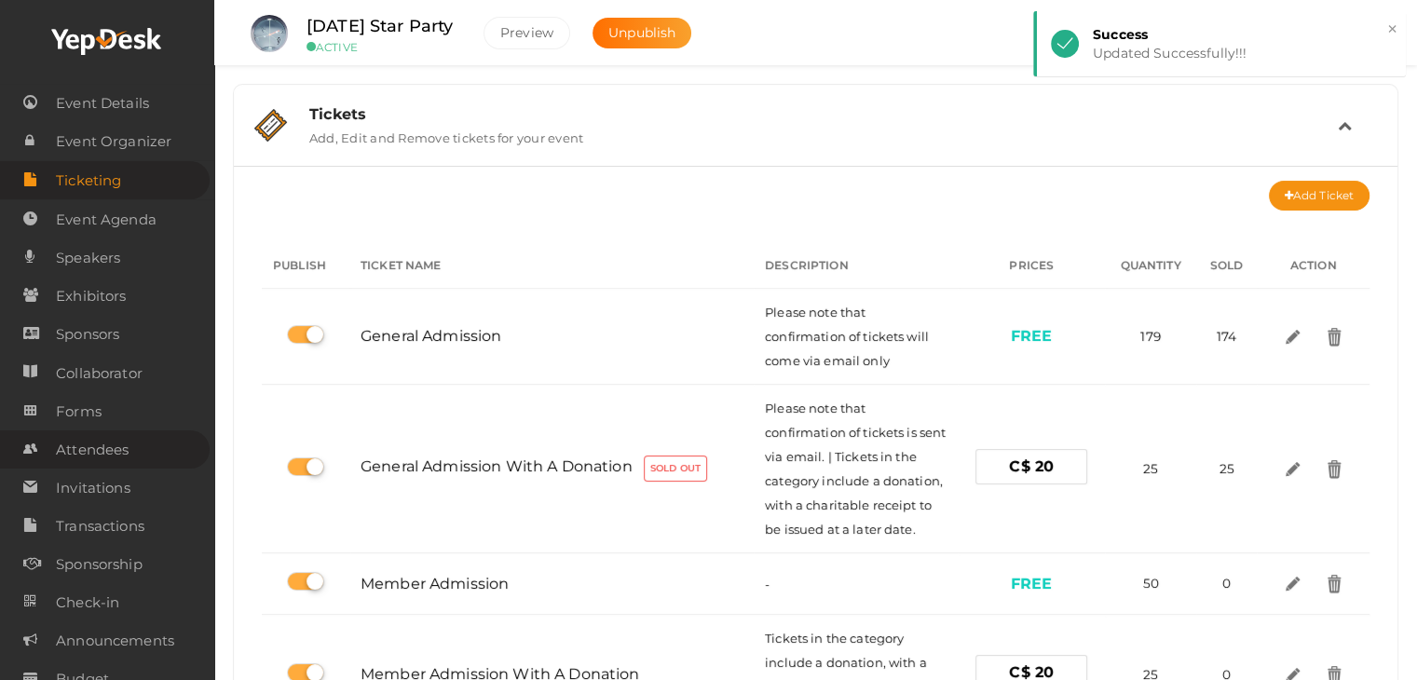
click at [92, 444] on span "Attendees" at bounding box center [92, 449] width 73 height 37
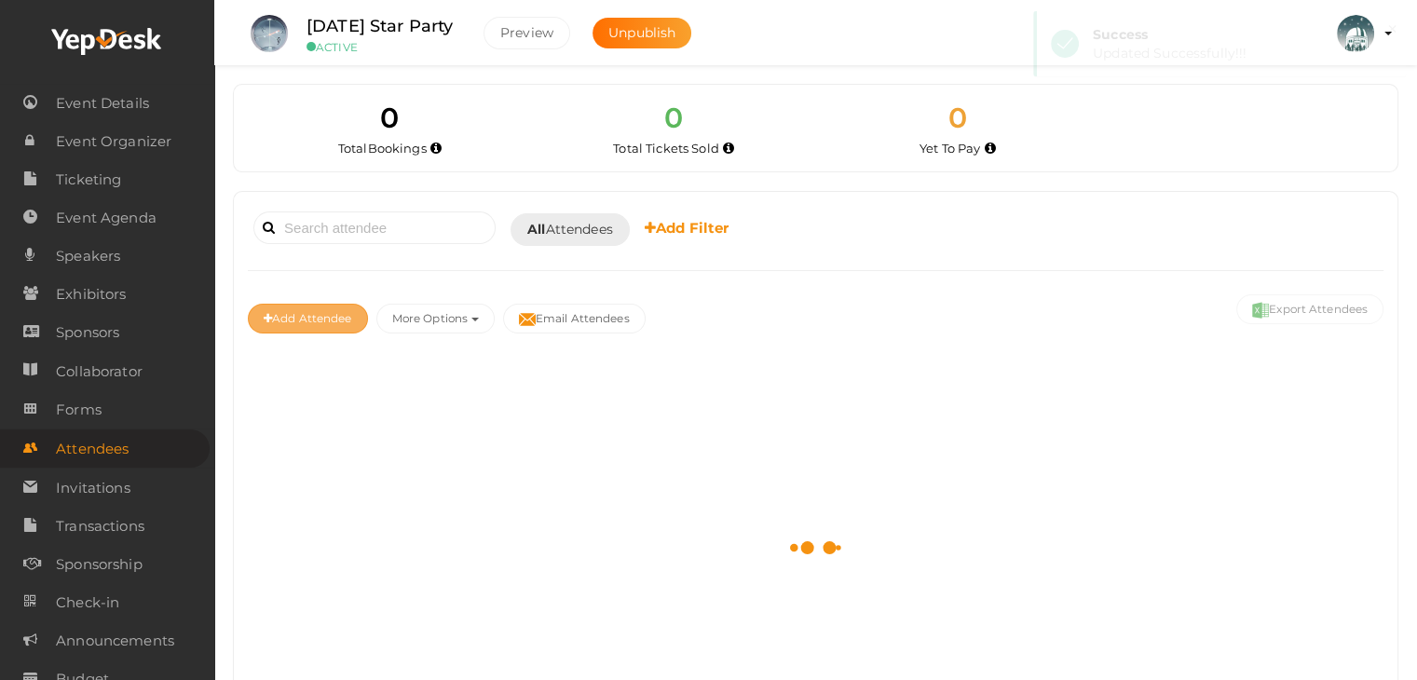
click at [306, 324] on button "Add Attendee" at bounding box center [308, 319] width 120 height 30
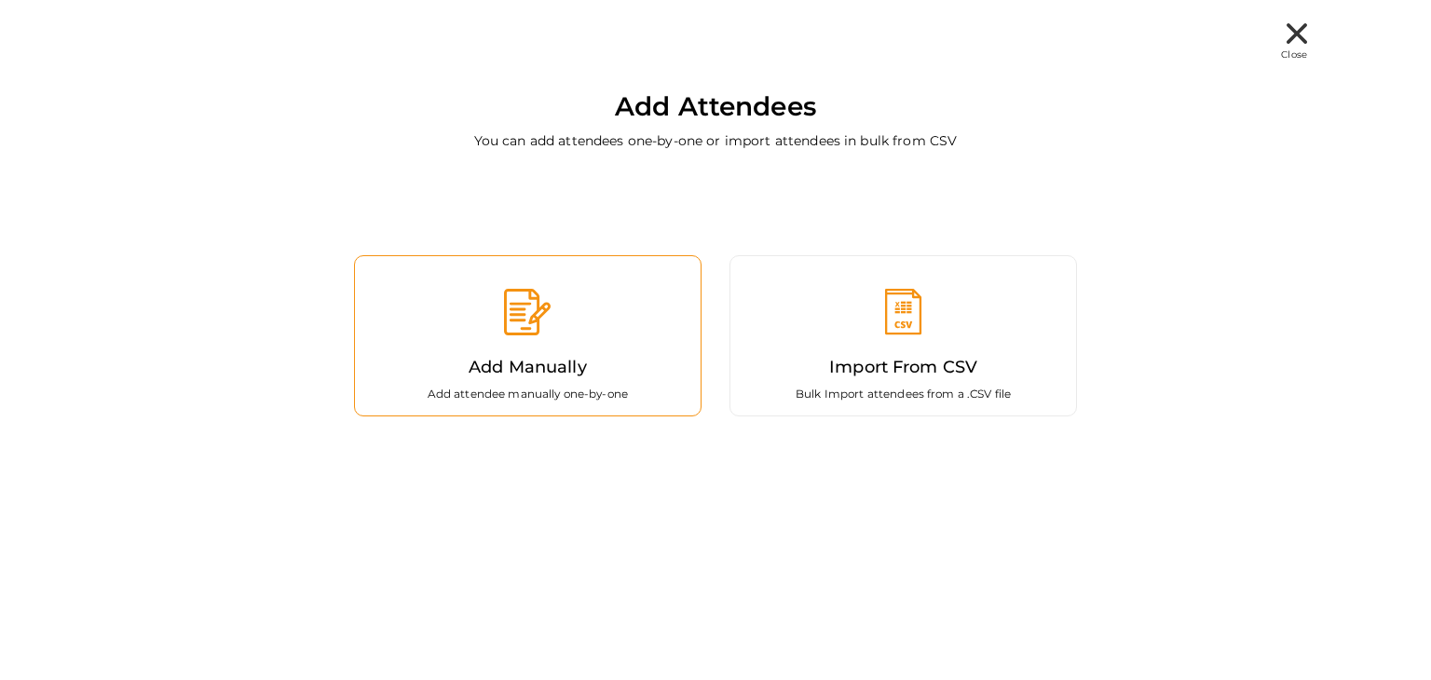
click at [592, 345] on div "Add Manually Add attendee manually one-by-one" at bounding box center [527, 335] width 347 height 161
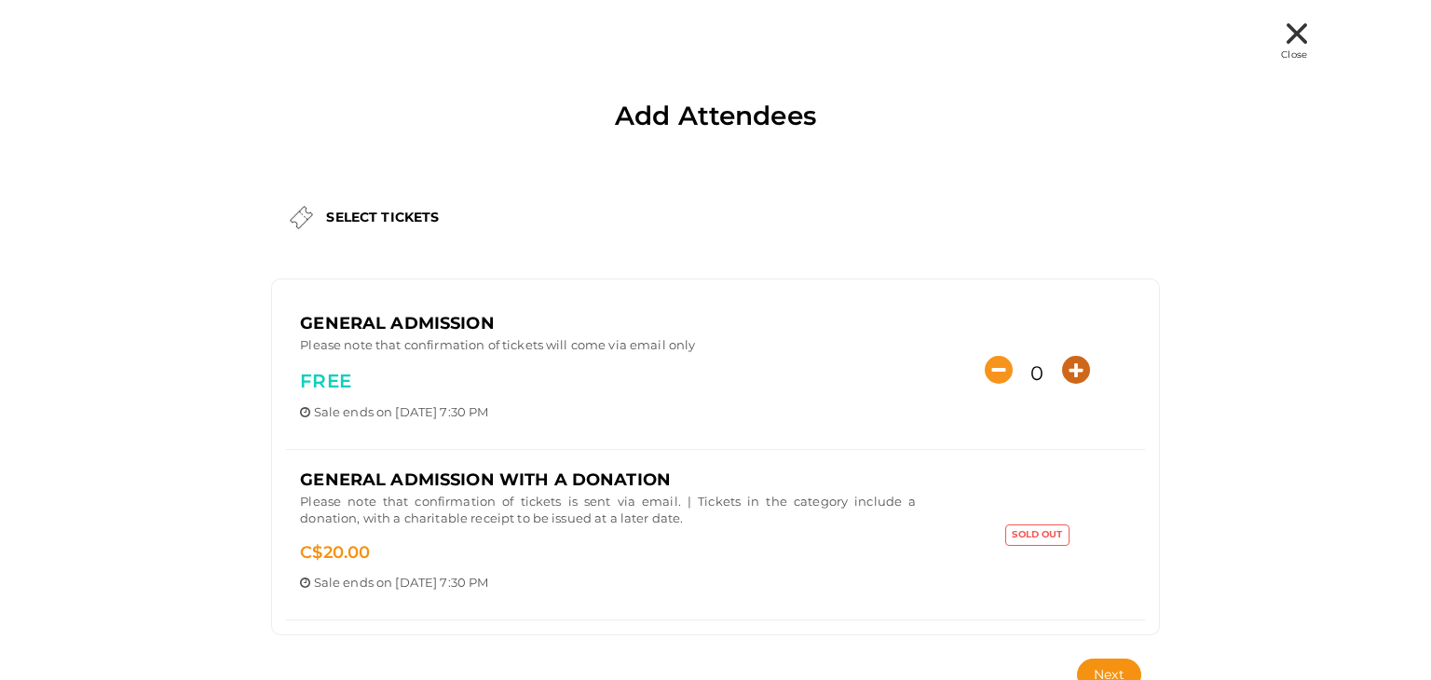
click at [1073, 361] on icon "button" at bounding box center [1076, 370] width 28 height 28
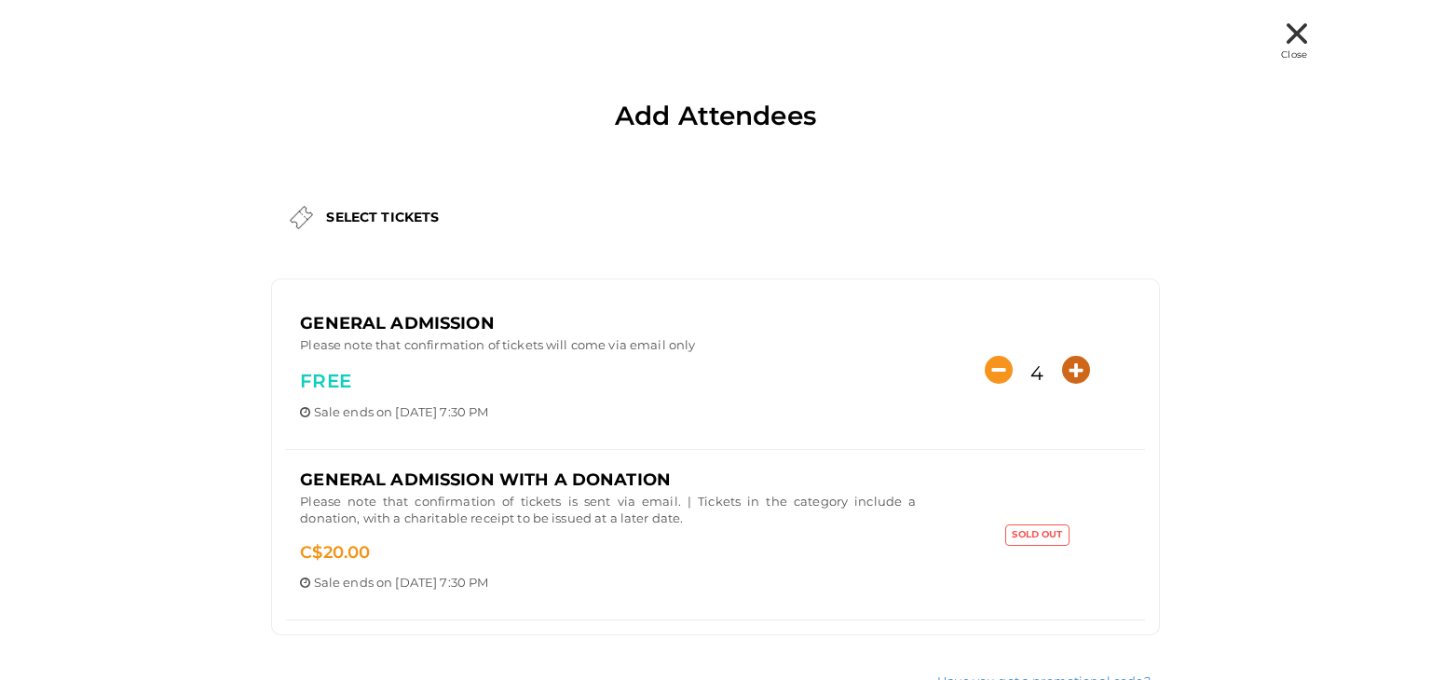
type input "5"
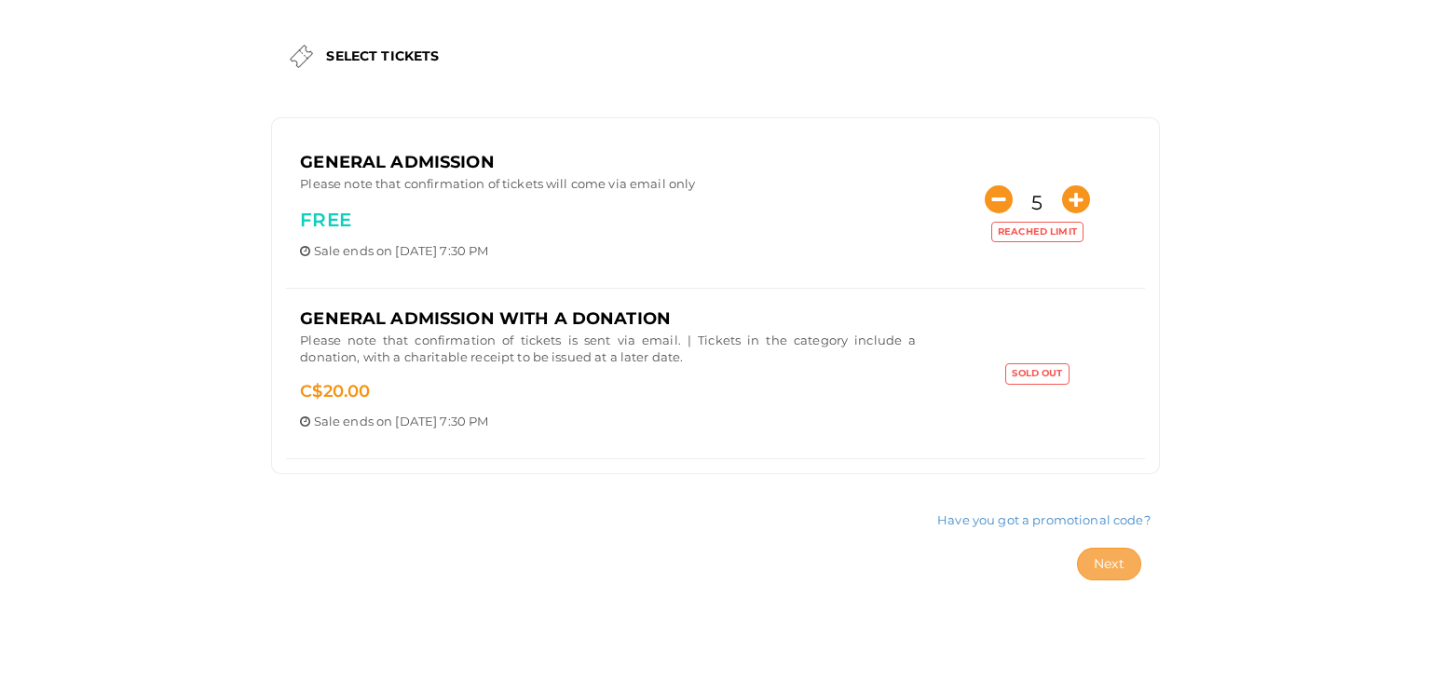
click at [1106, 555] on span "Next" at bounding box center [1109, 563] width 31 height 17
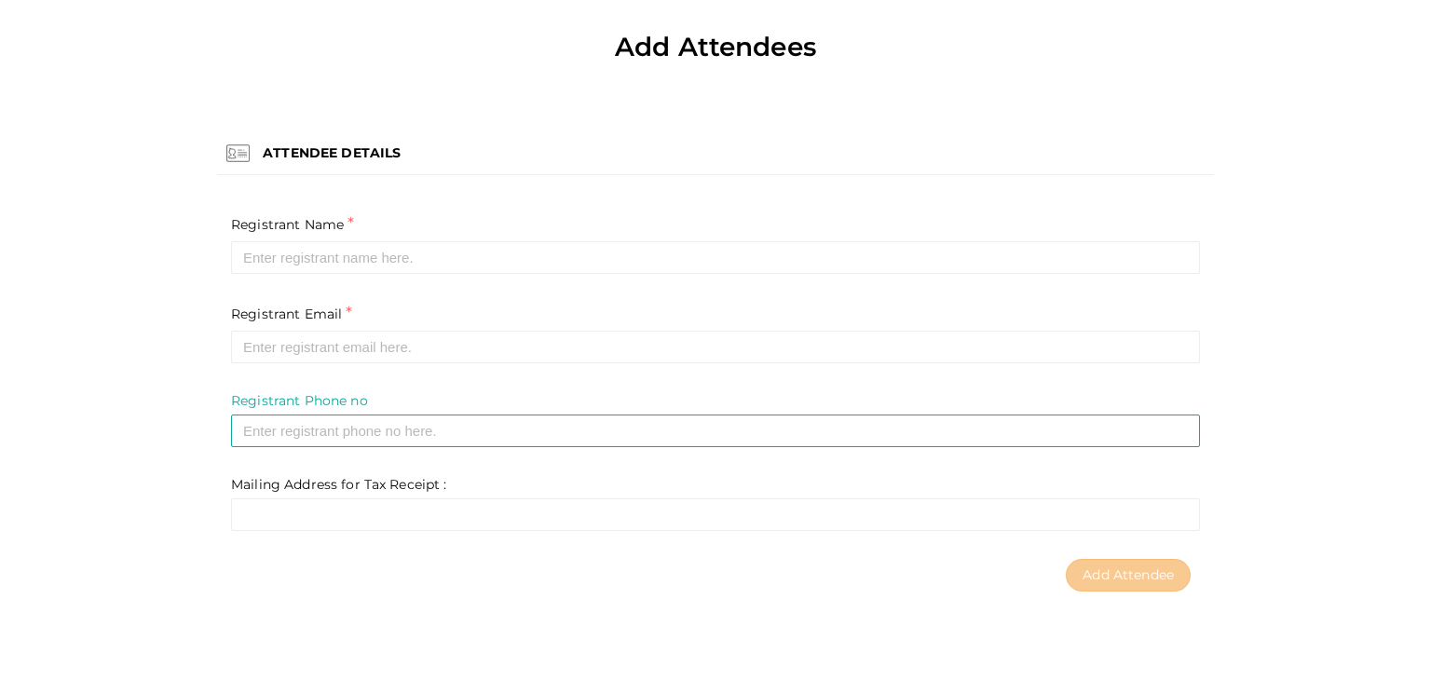
scroll to position [68, 0]
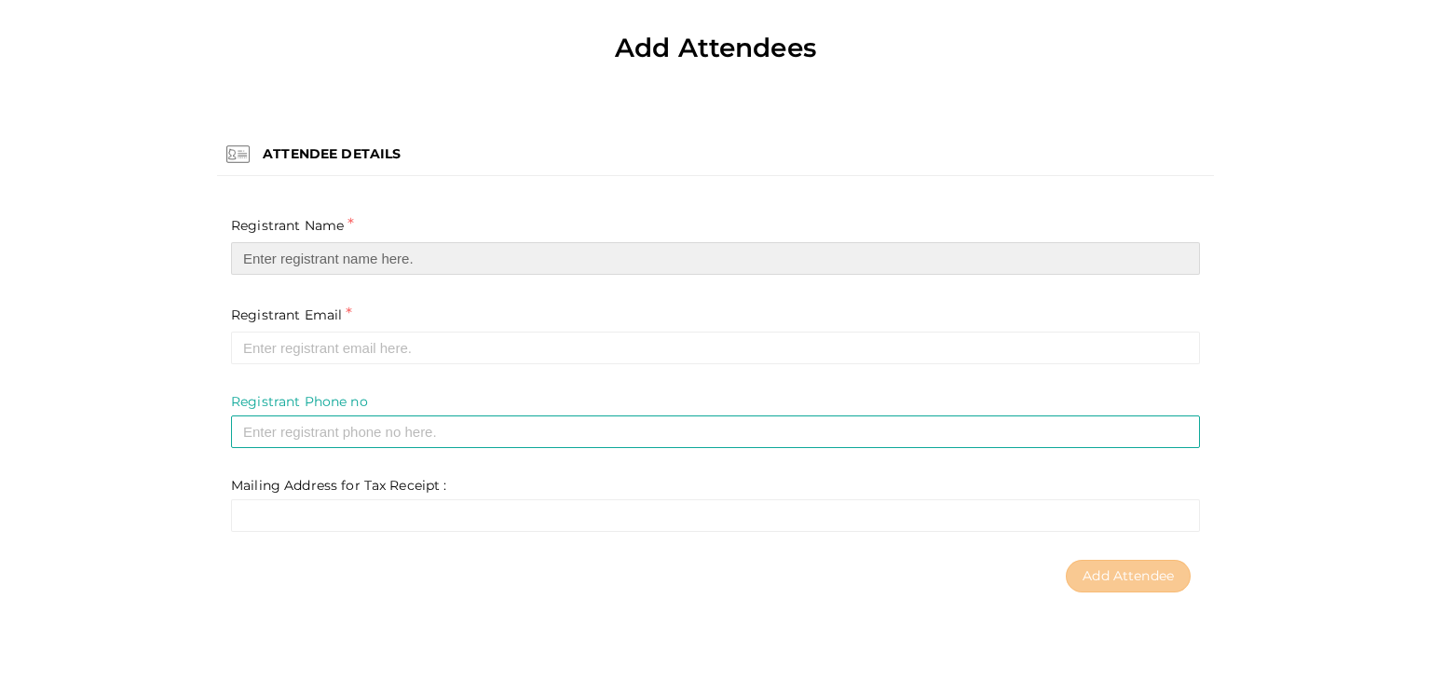
click at [343, 255] on input "text" at bounding box center [715, 258] width 969 height 33
paste input "Chantell Lee"
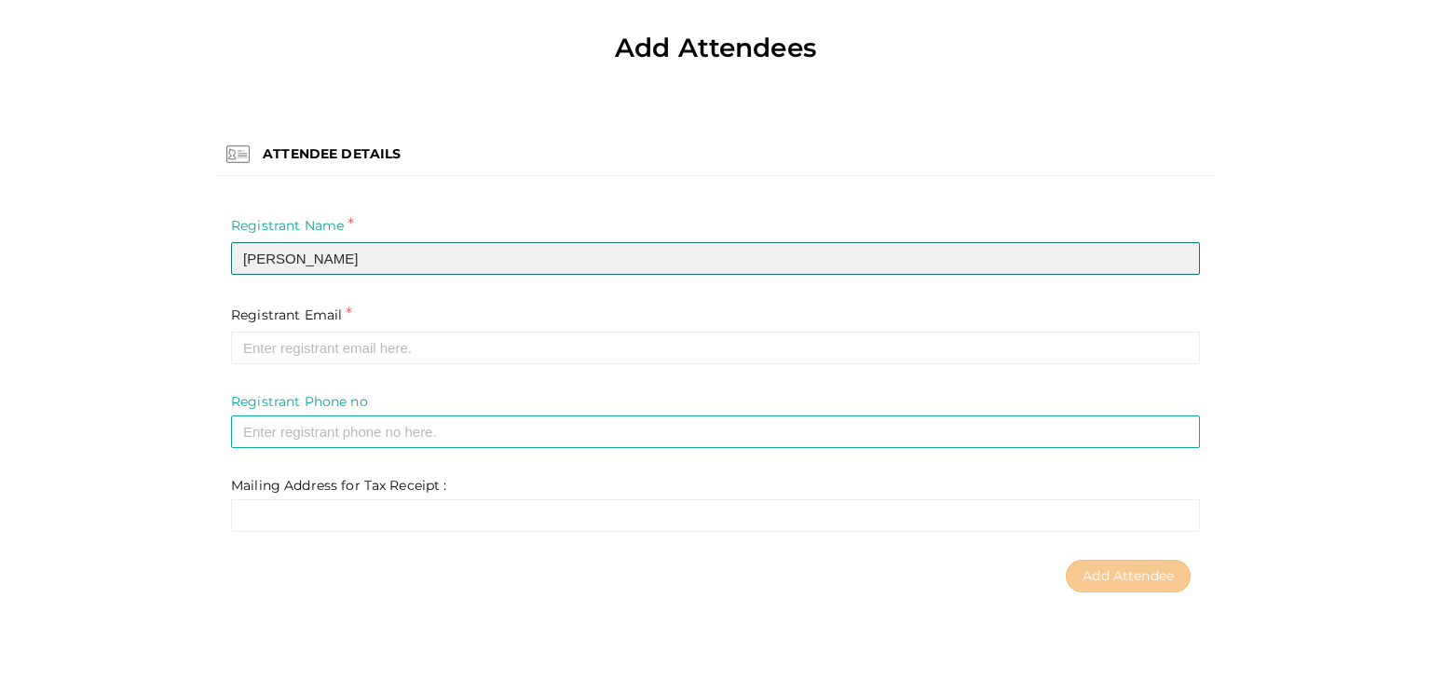
type input "Chantell Lee"
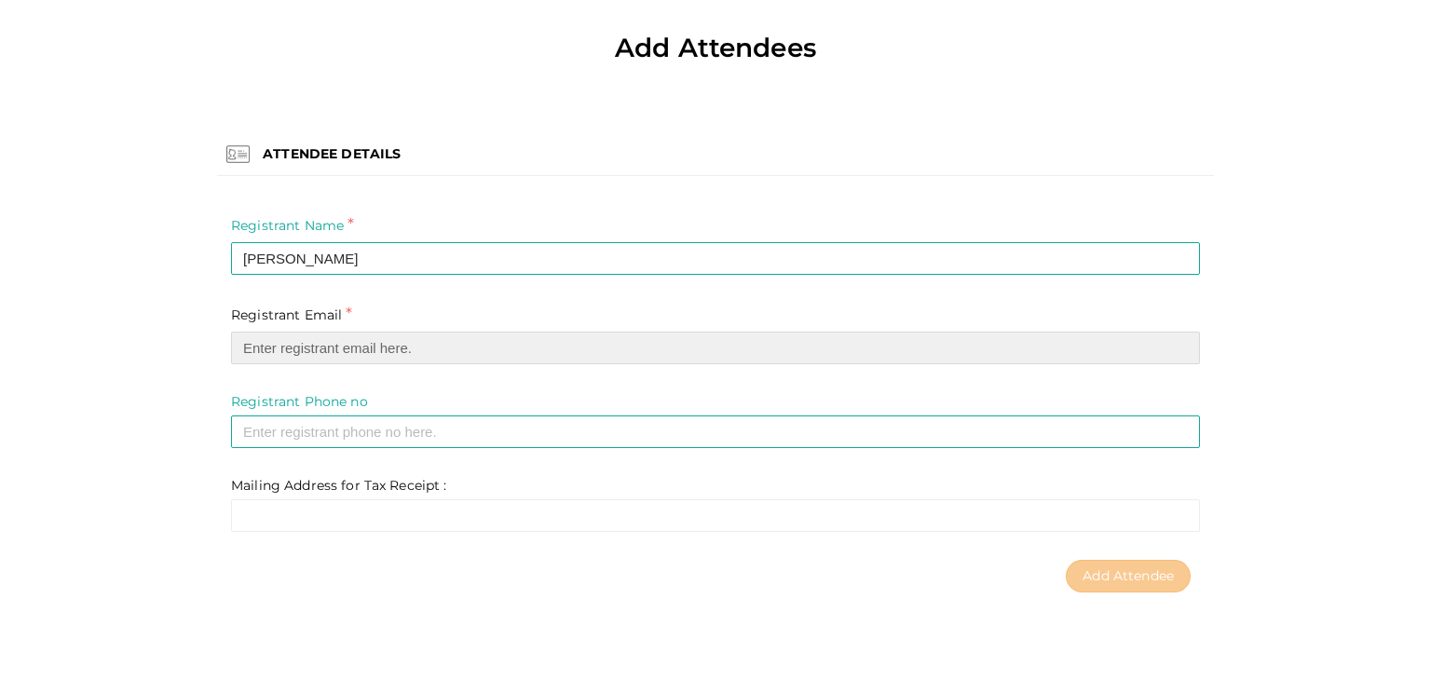
click at [361, 346] on input "email" at bounding box center [715, 348] width 969 height 33
paste input "leechntll83@gmail.com"
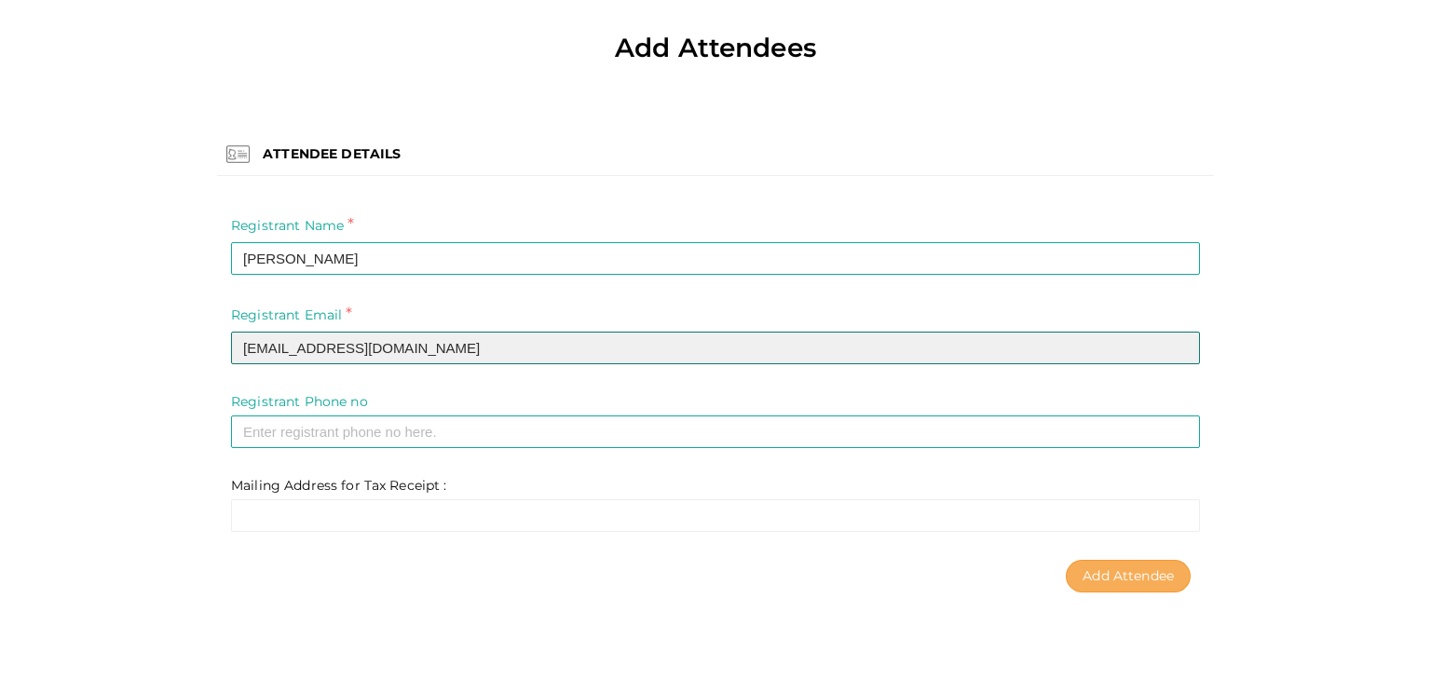
type input "leechntll83@gmail.com"
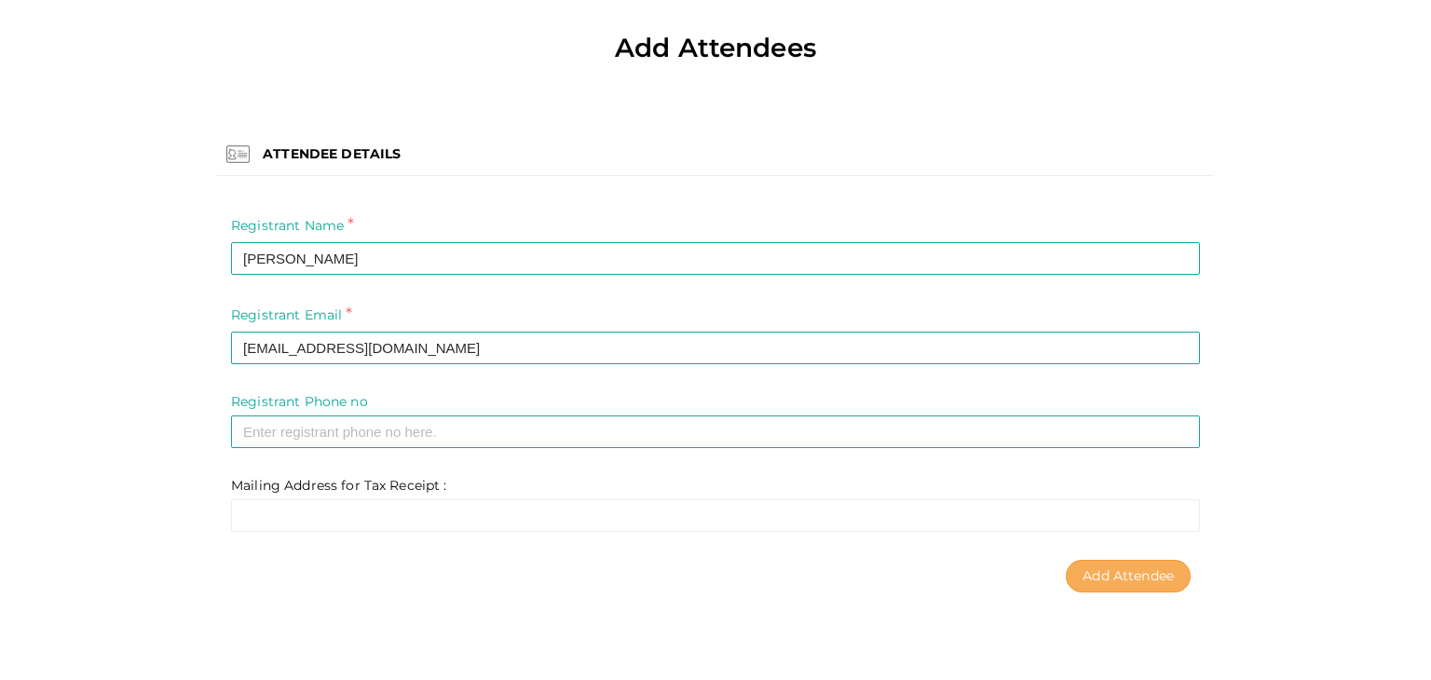
click at [1113, 572] on span "Add Attendee" at bounding box center [1127, 575] width 91 height 17
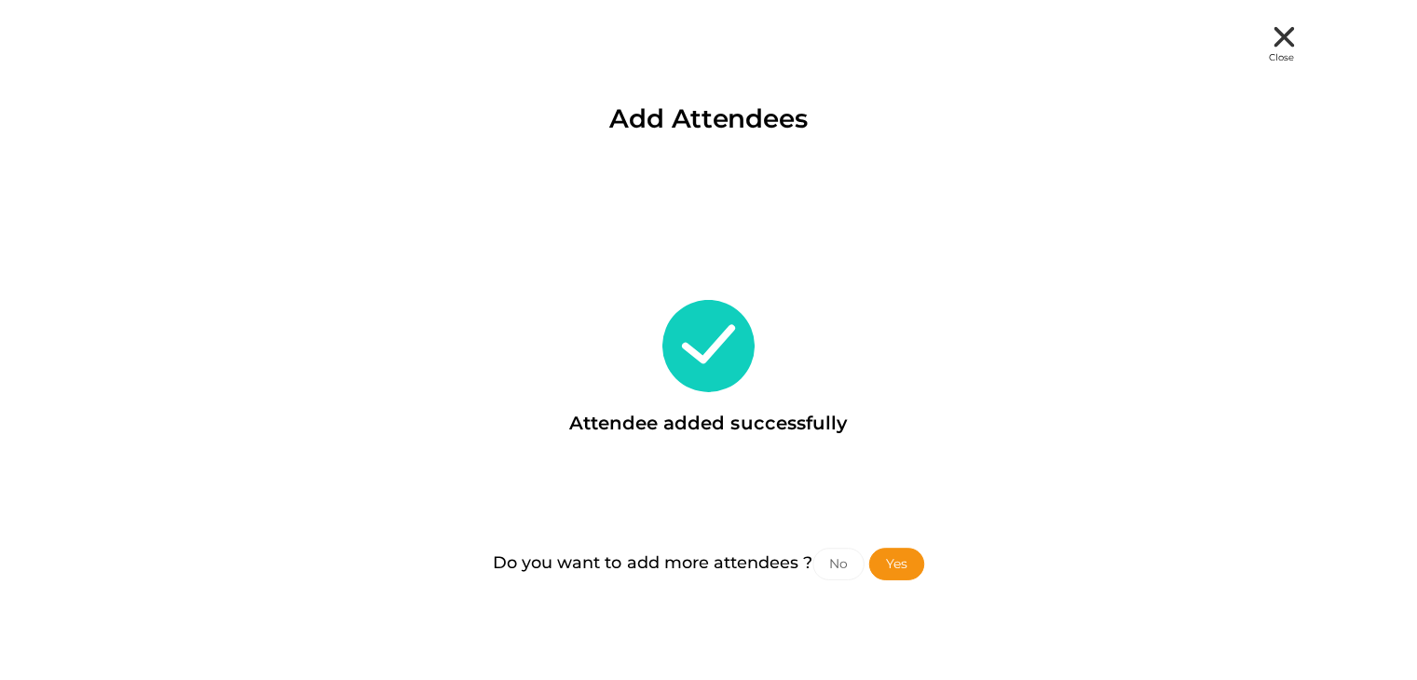
scroll to position [0, 0]
click at [842, 556] on button "No" at bounding box center [847, 566] width 52 height 33
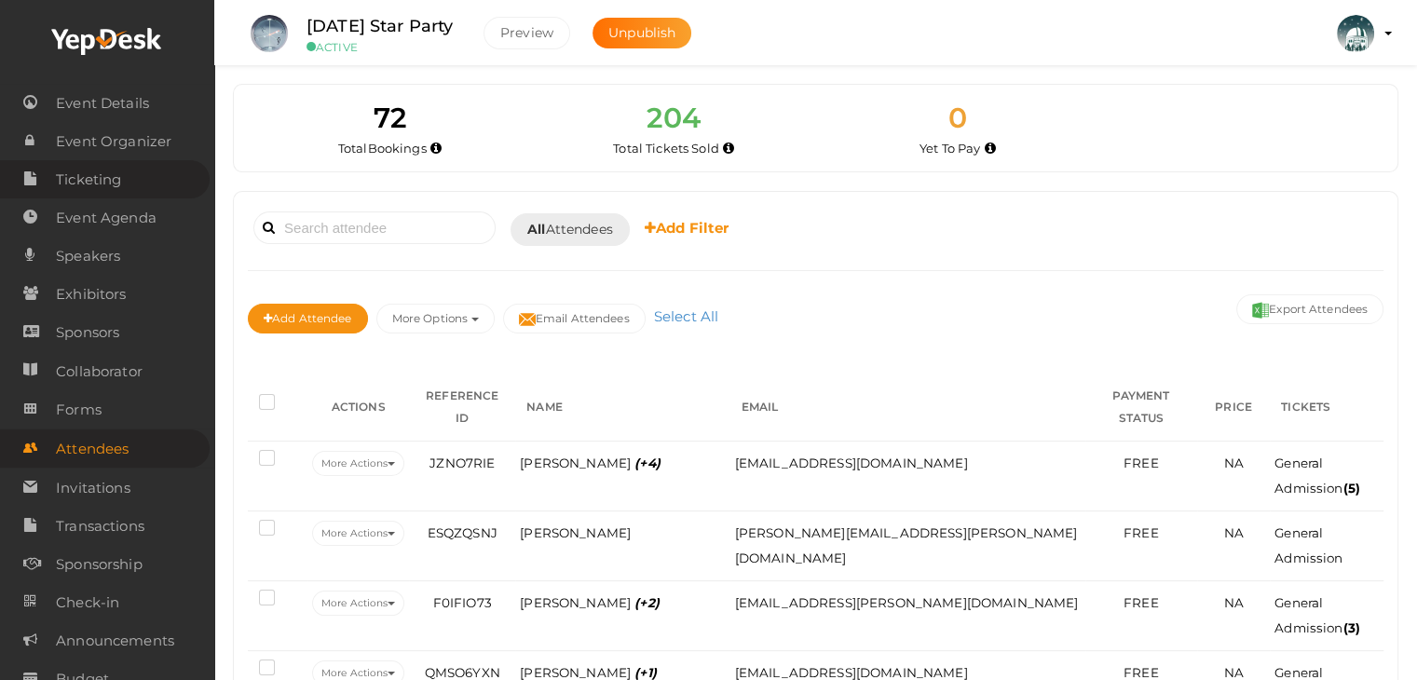
click at [98, 181] on span "Ticketing" at bounding box center [88, 179] width 65 height 37
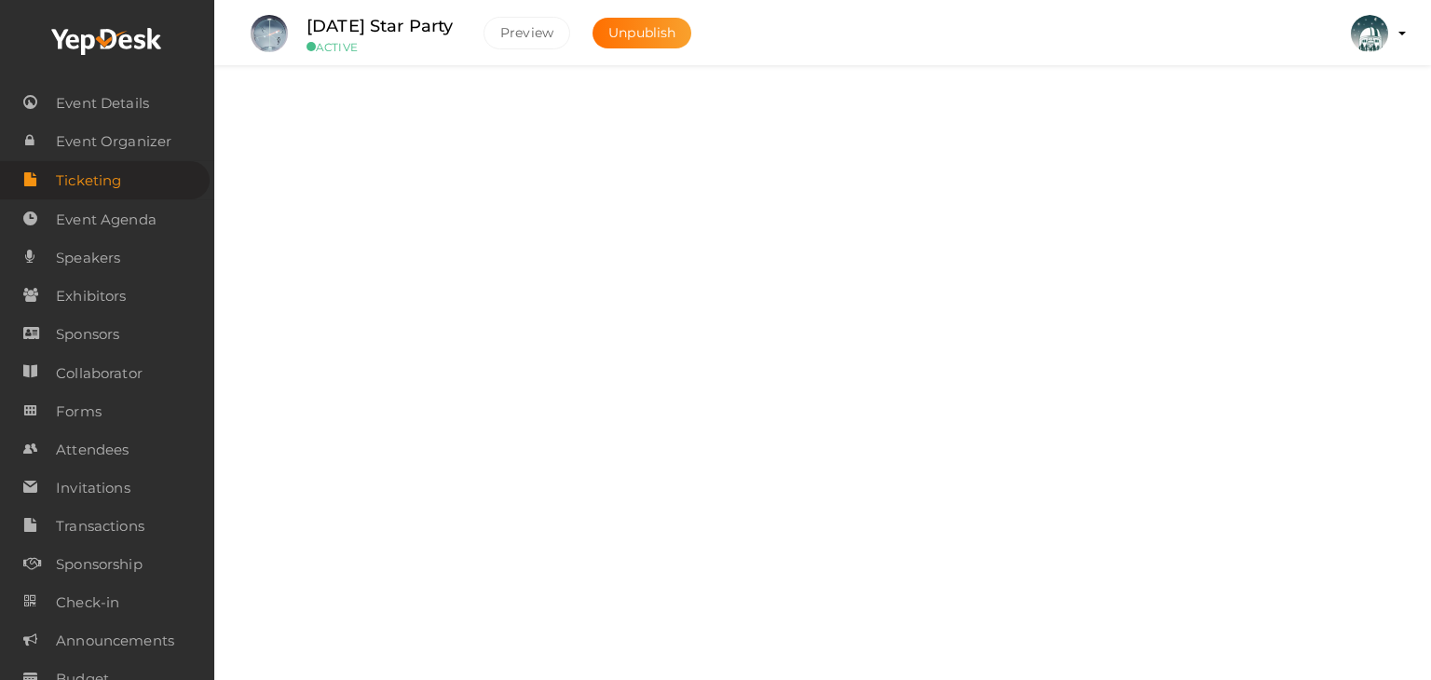
click at [501, 150] on div "Tickets Add, Edit and Remove tickets for your event" at bounding box center [822, 125] width 1159 height 62
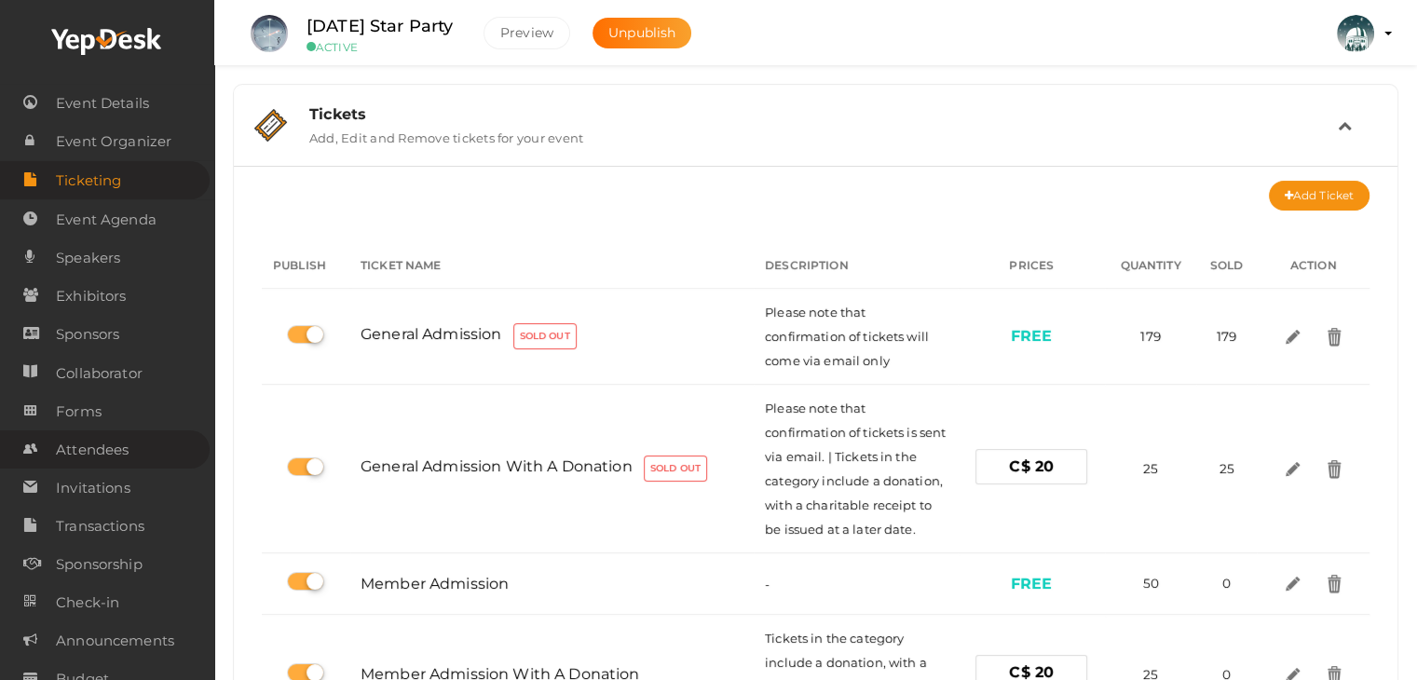
click at [91, 446] on span "Attendees" at bounding box center [92, 449] width 73 height 37
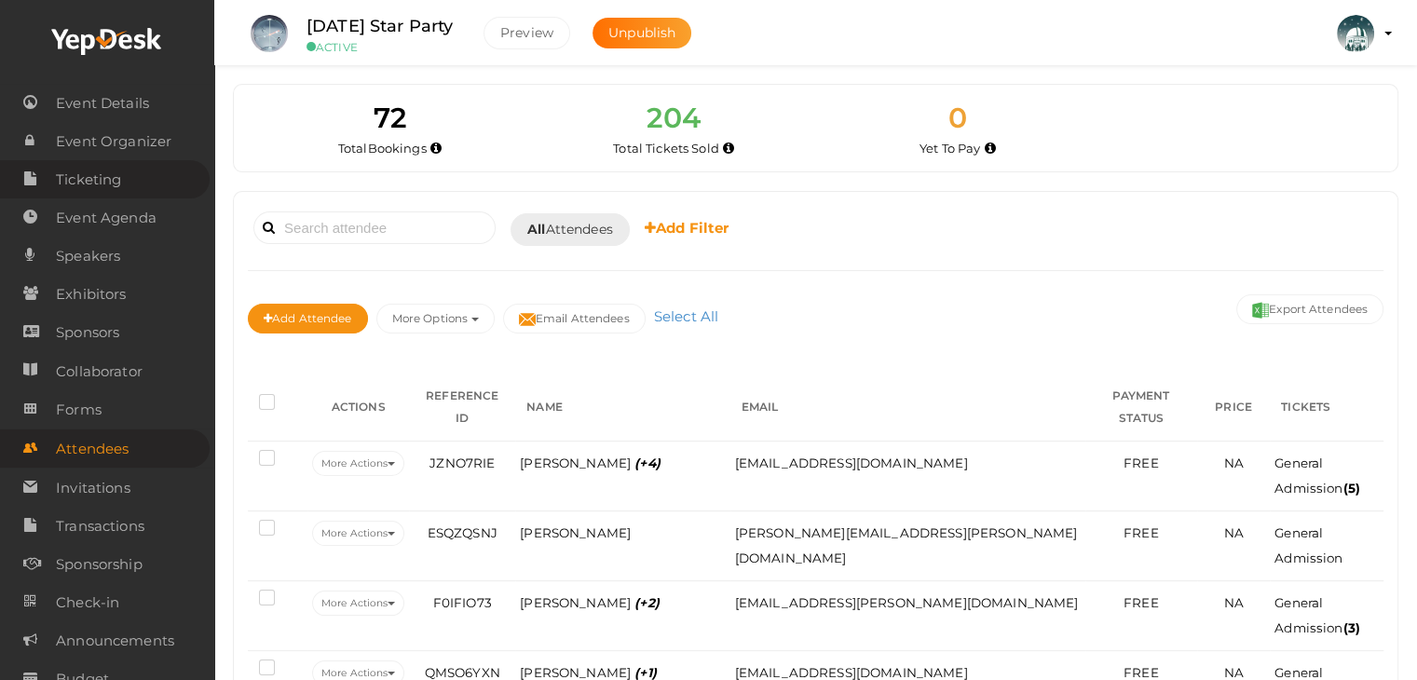
click at [84, 170] on span "Ticketing" at bounding box center [88, 179] width 65 height 37
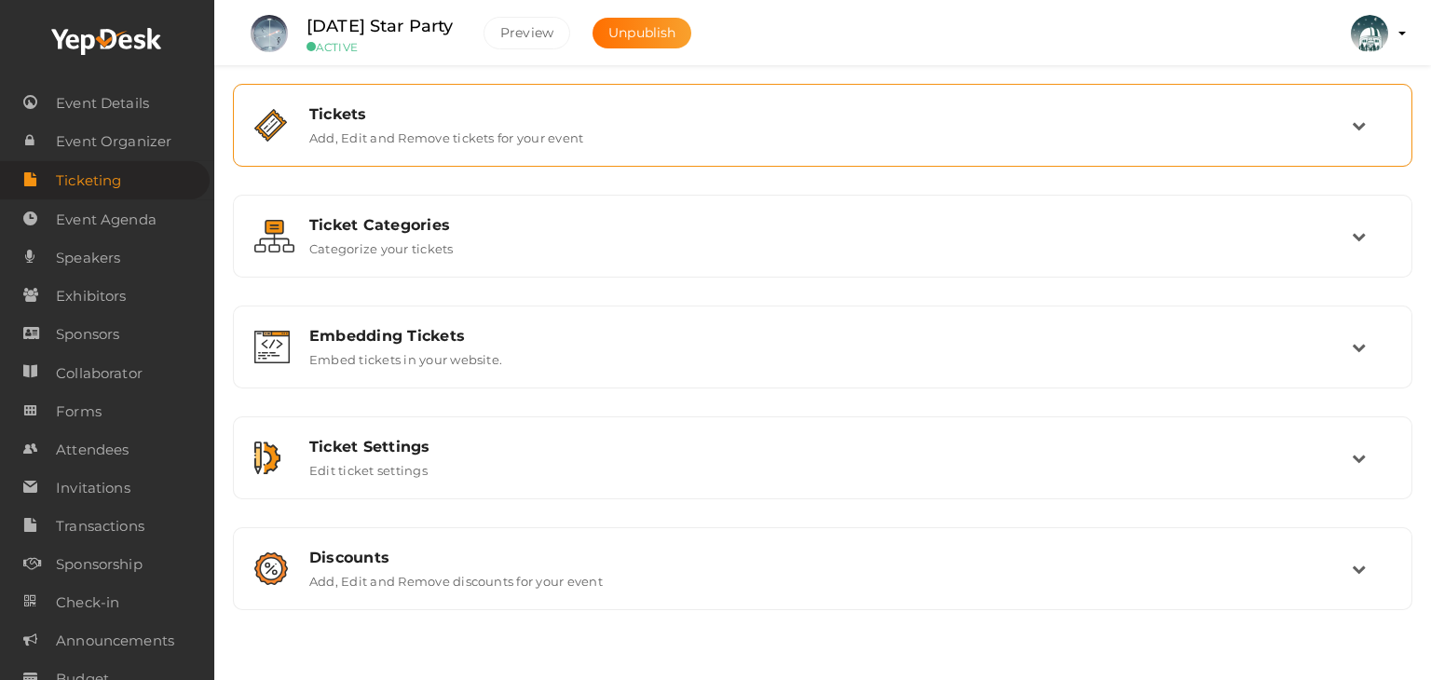
click at [519, 141] on label "Add, Edit and Remove tickets for your event" at bounding box center [446, 134] width 274 height 22
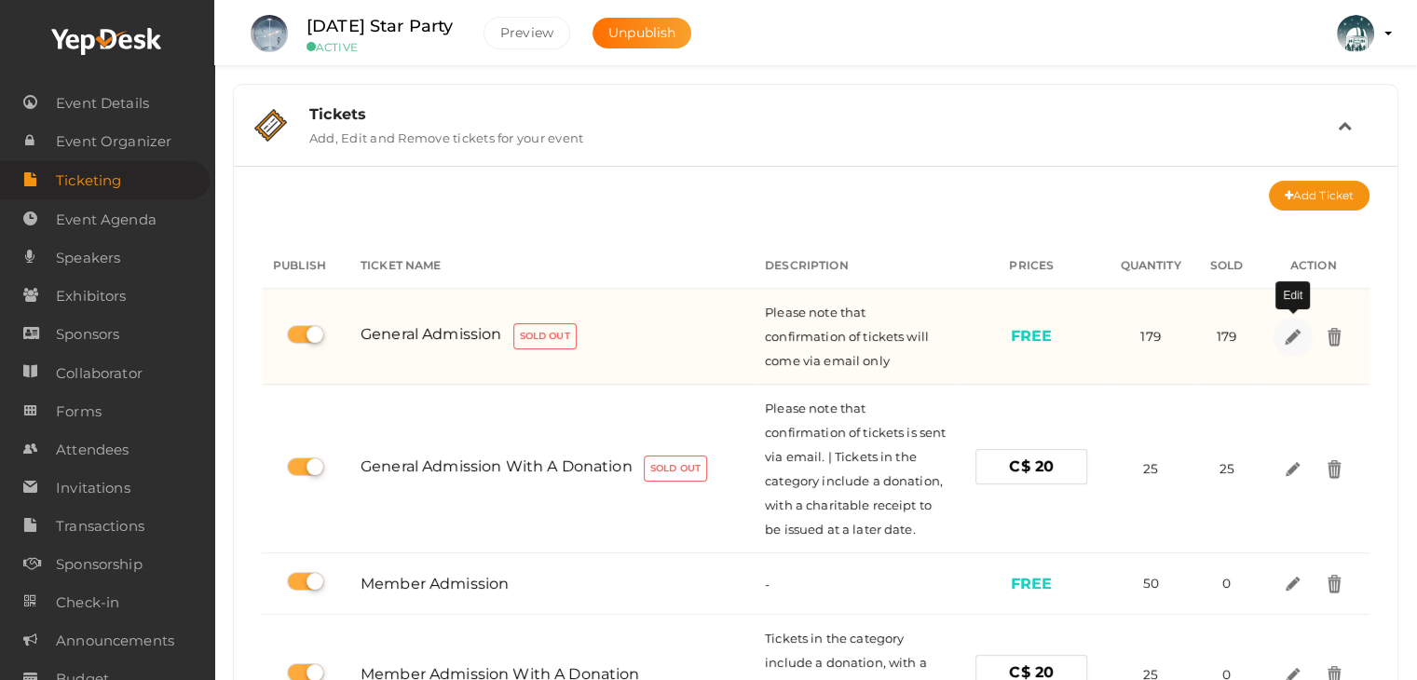
click at [1286, 338] on img at bounding box center [1291, 335] width 21 height 21
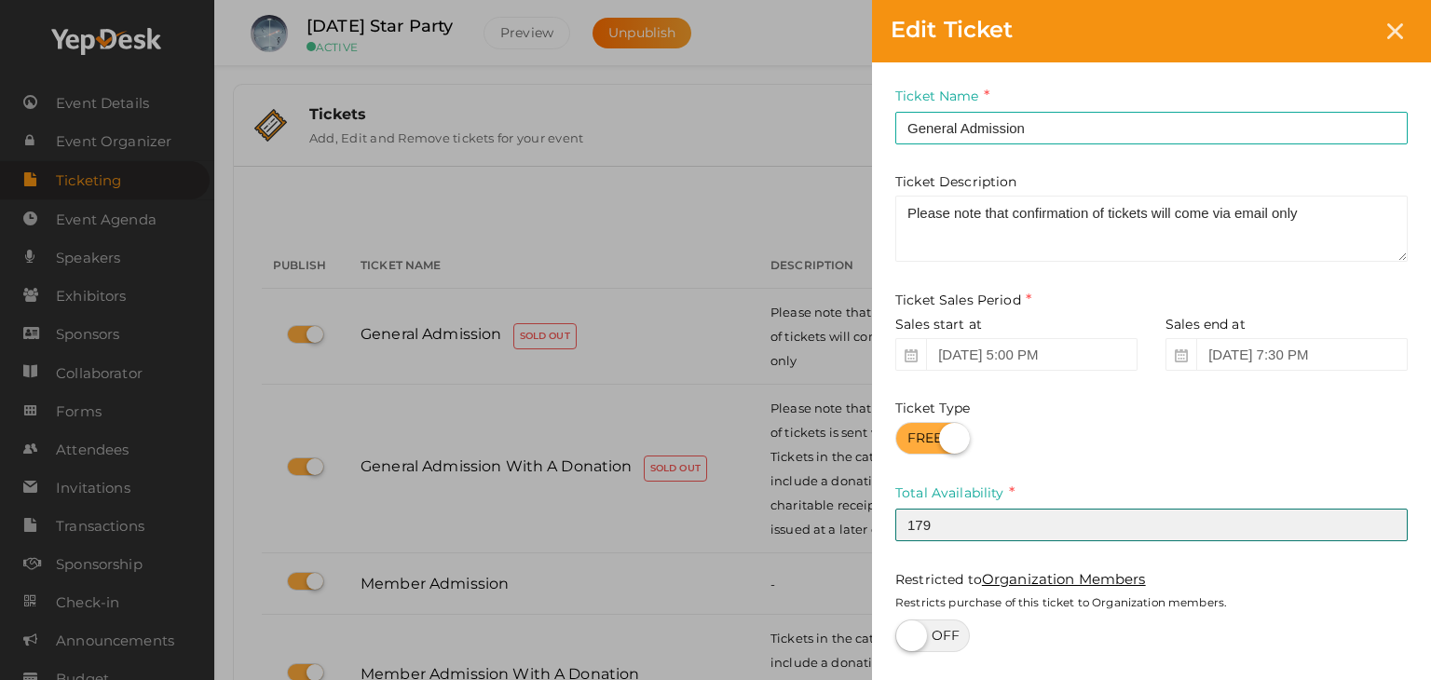
click at [963, 534] on input "179" at bounding box center [1151, 525] width 512 height 33
type input "180"
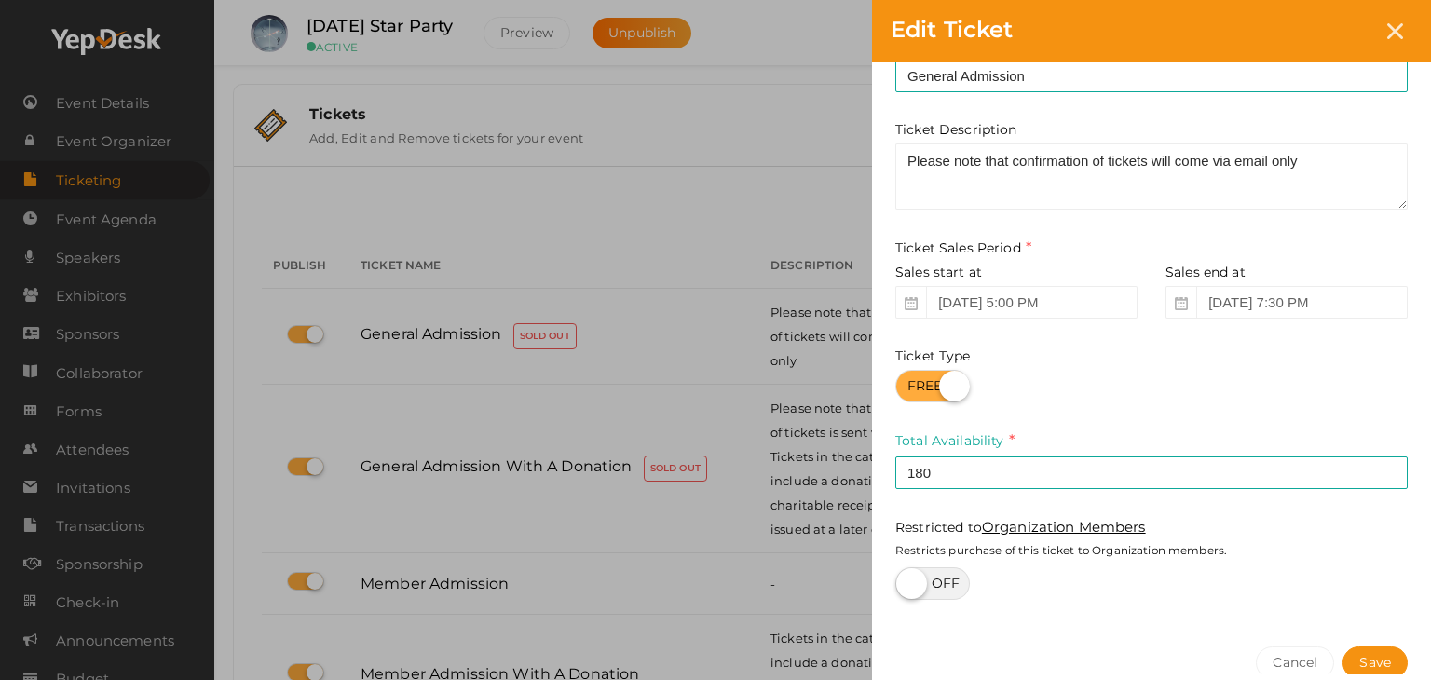
scroll to position [151, 0]
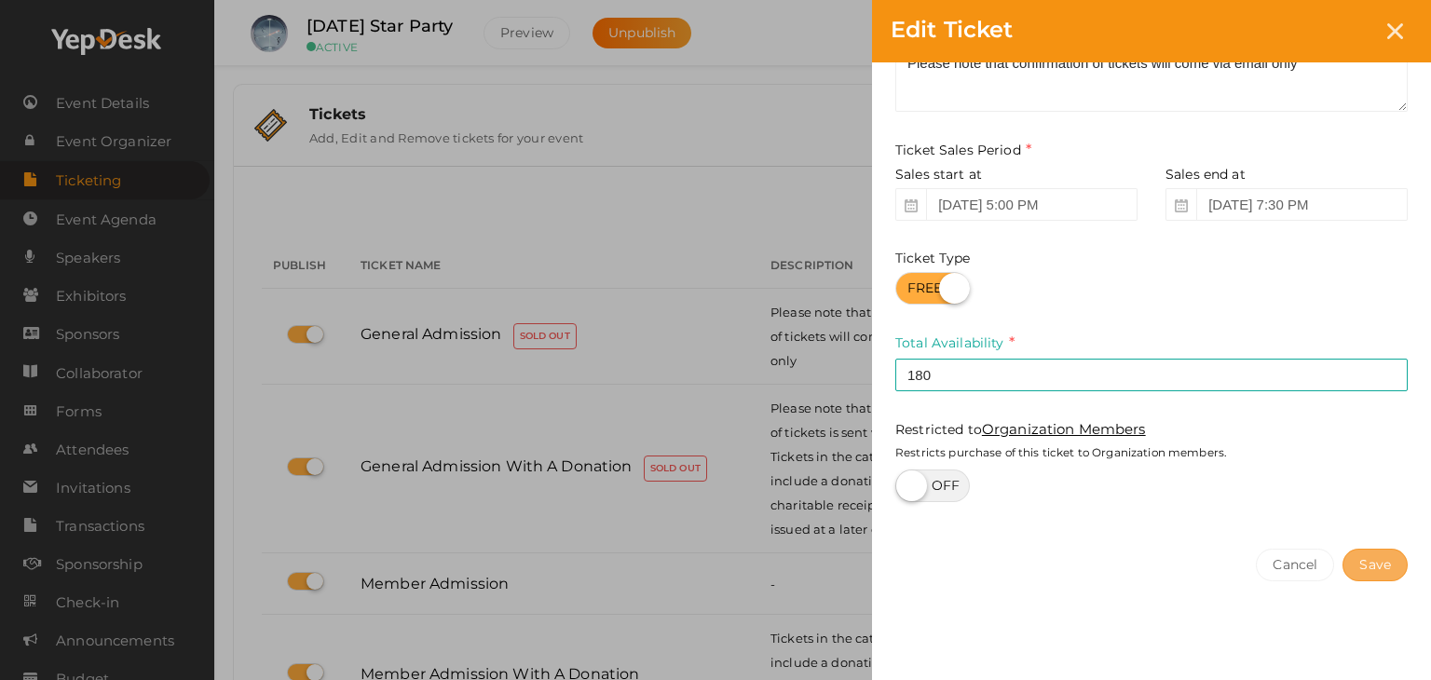
click at [1390, 565] on button "Save" at bounding box center [1374, 565] width 65 height 33
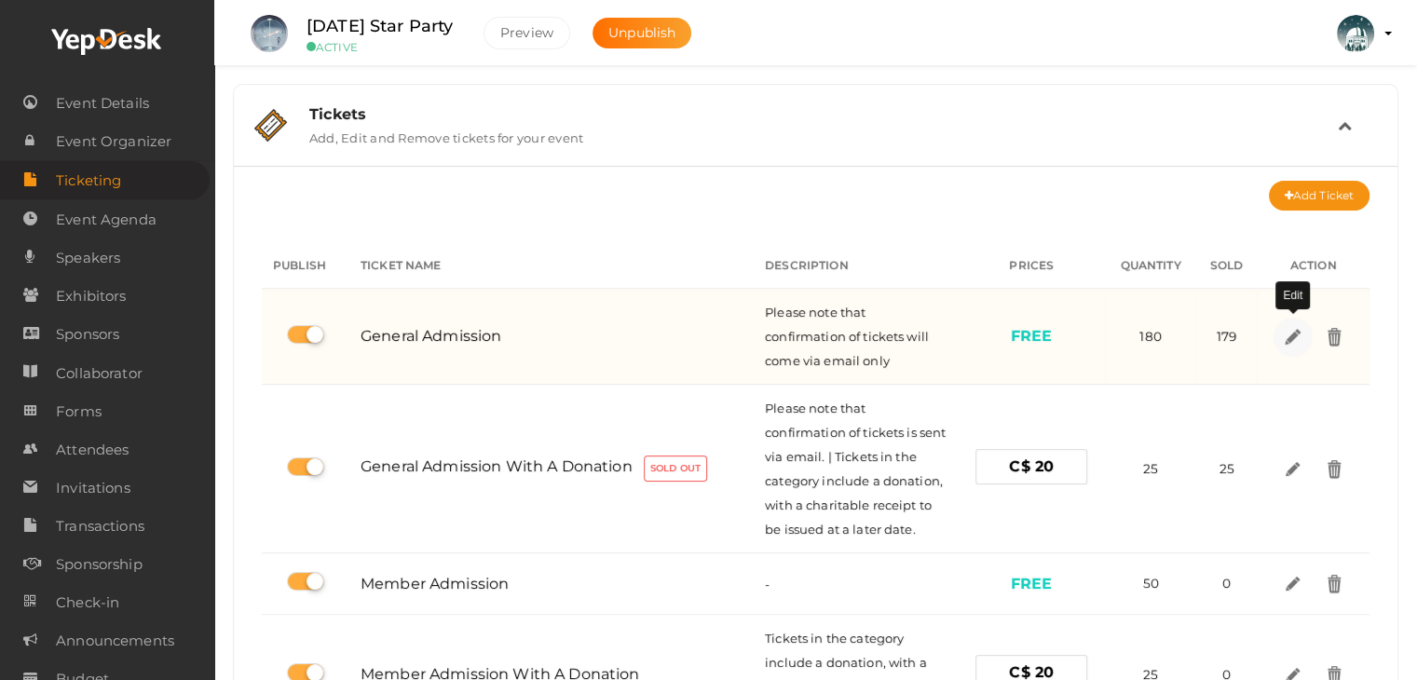
click at [1296, 329] on img at bounding box center [1291, 335] width 21 height 21
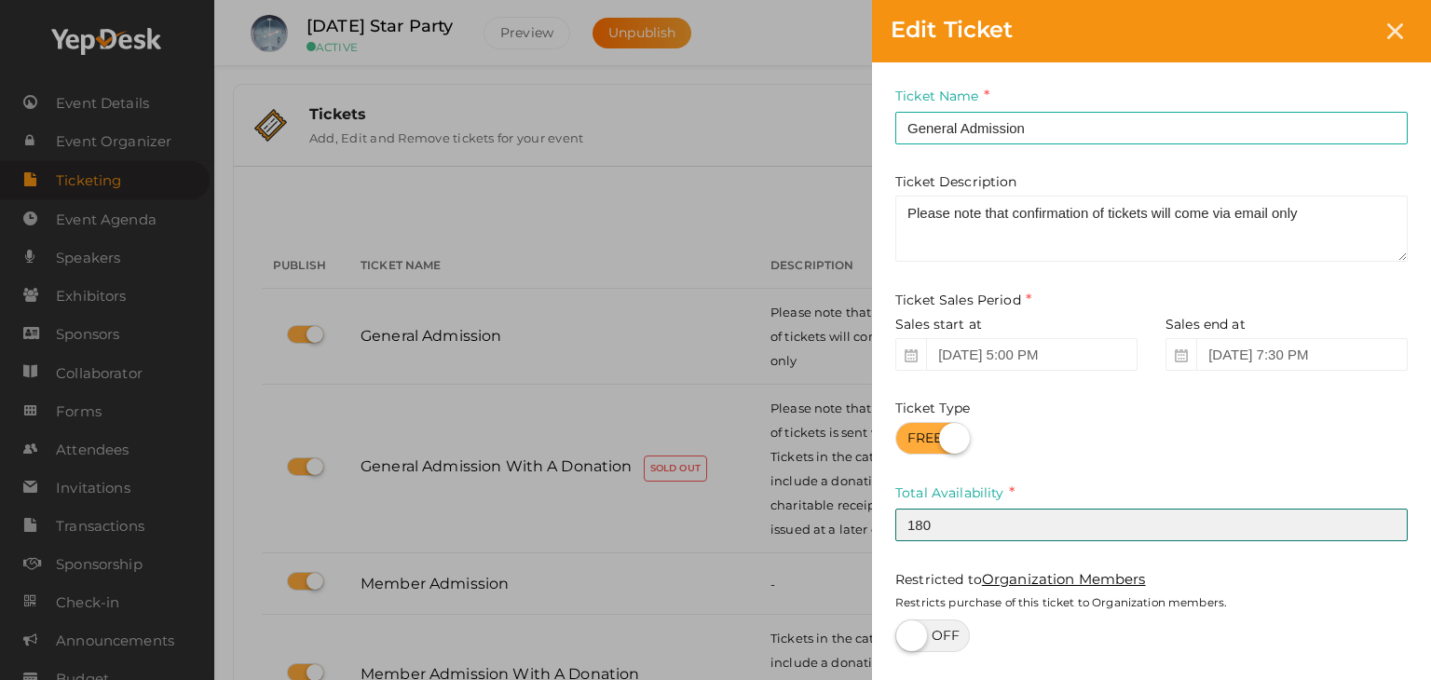
click at [967, 527] on input "180" at bounding box center [1151, 525] width 512 height 33
type input "181"
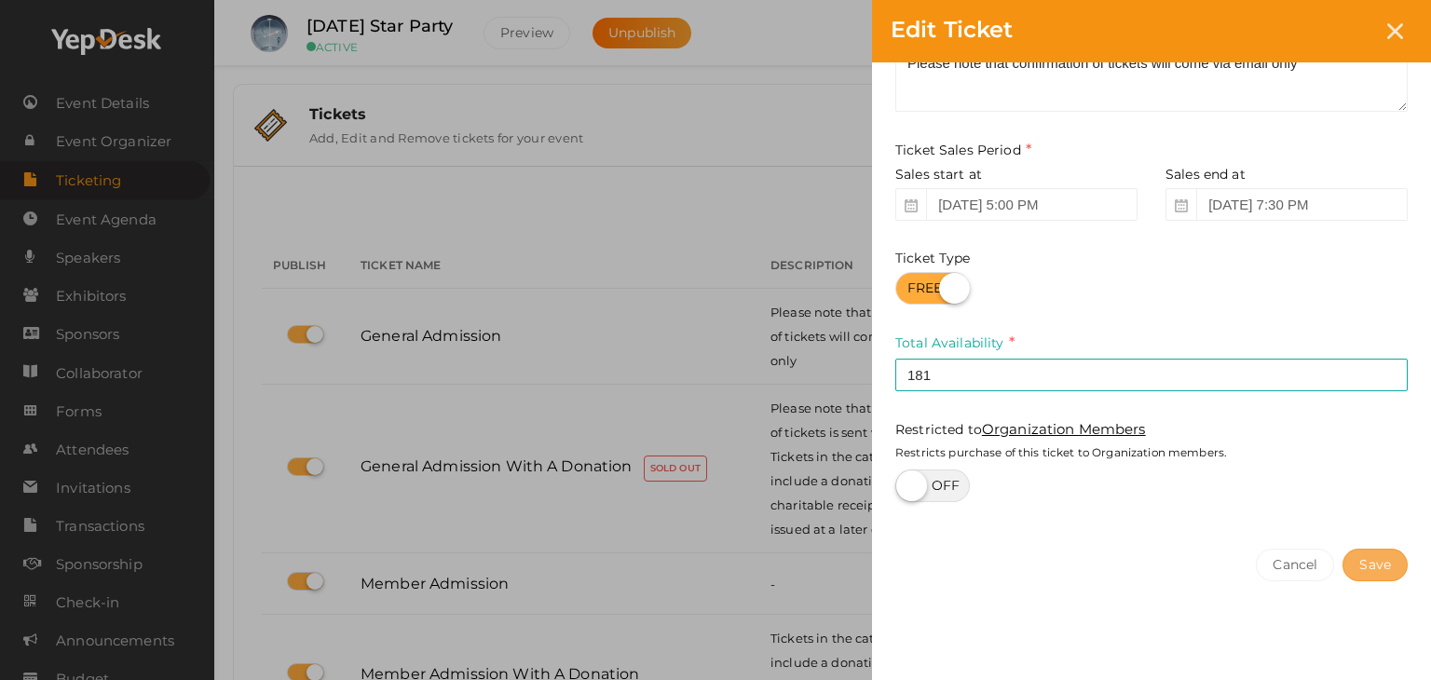
click at [1377, 564] on button "Save" at bounding box center [1374, 565] width 65 height 33
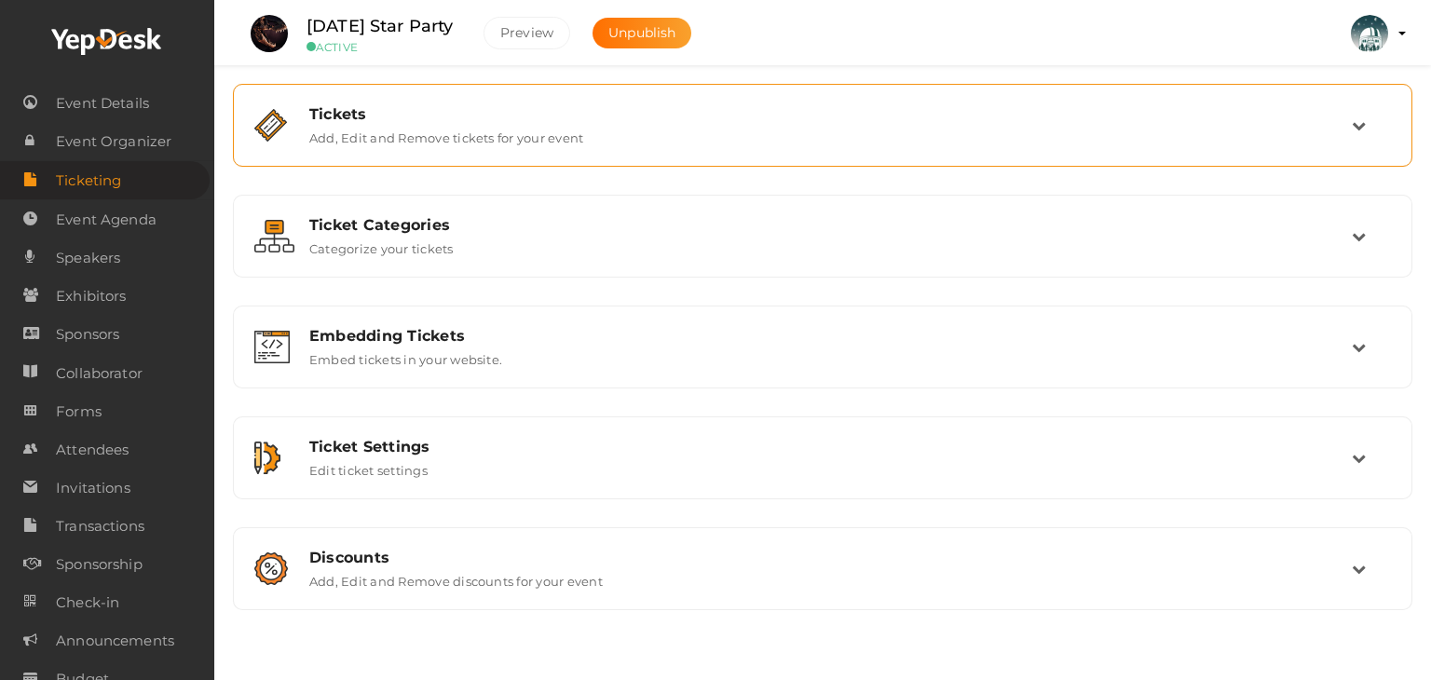
click at [376, 116] on div "Tickets" at bounding box center [830, 114] width 1042 height 18
